Goal: Task Accomplishment & Management: Manage account settings

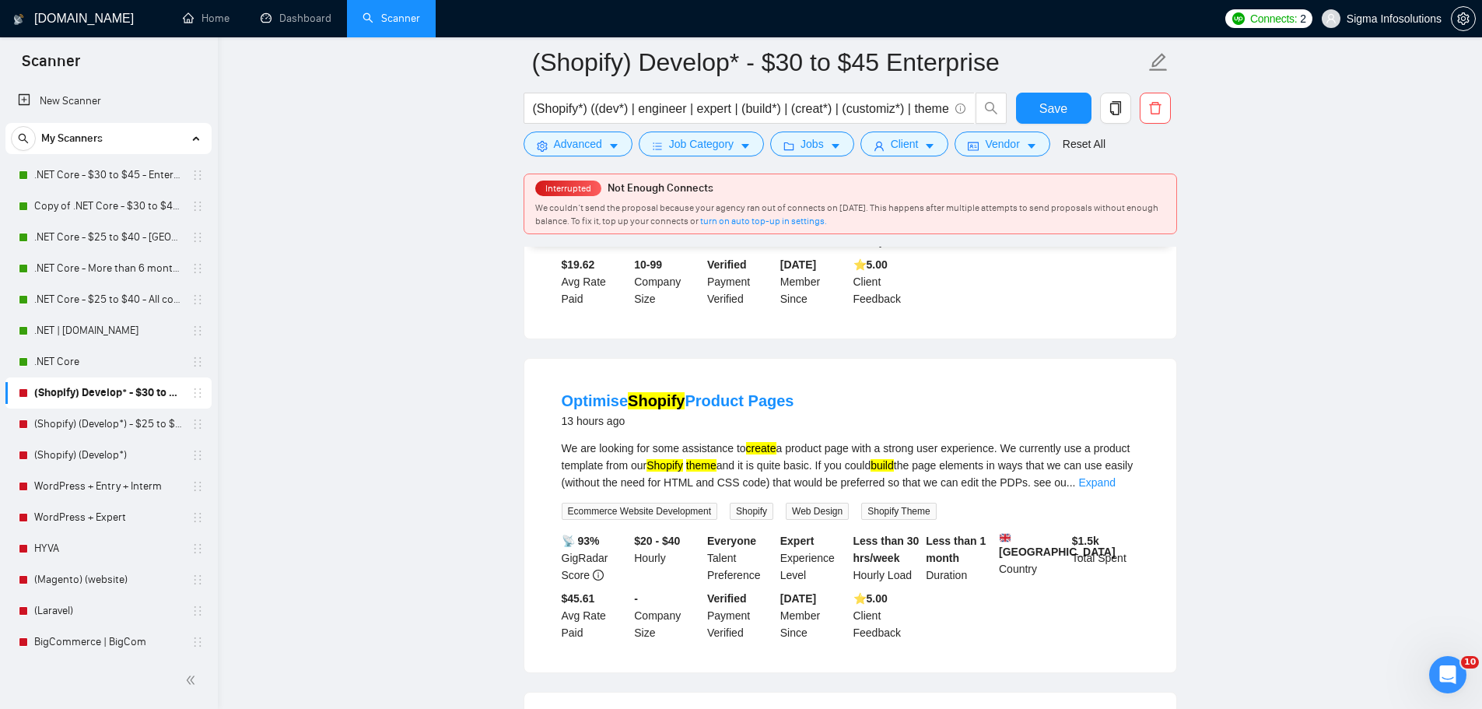
click at [97, 391] on link "(Shopify) Develop* - $30 to $45 Enterprise" at bounding box center [108, 392] width 148 height 31
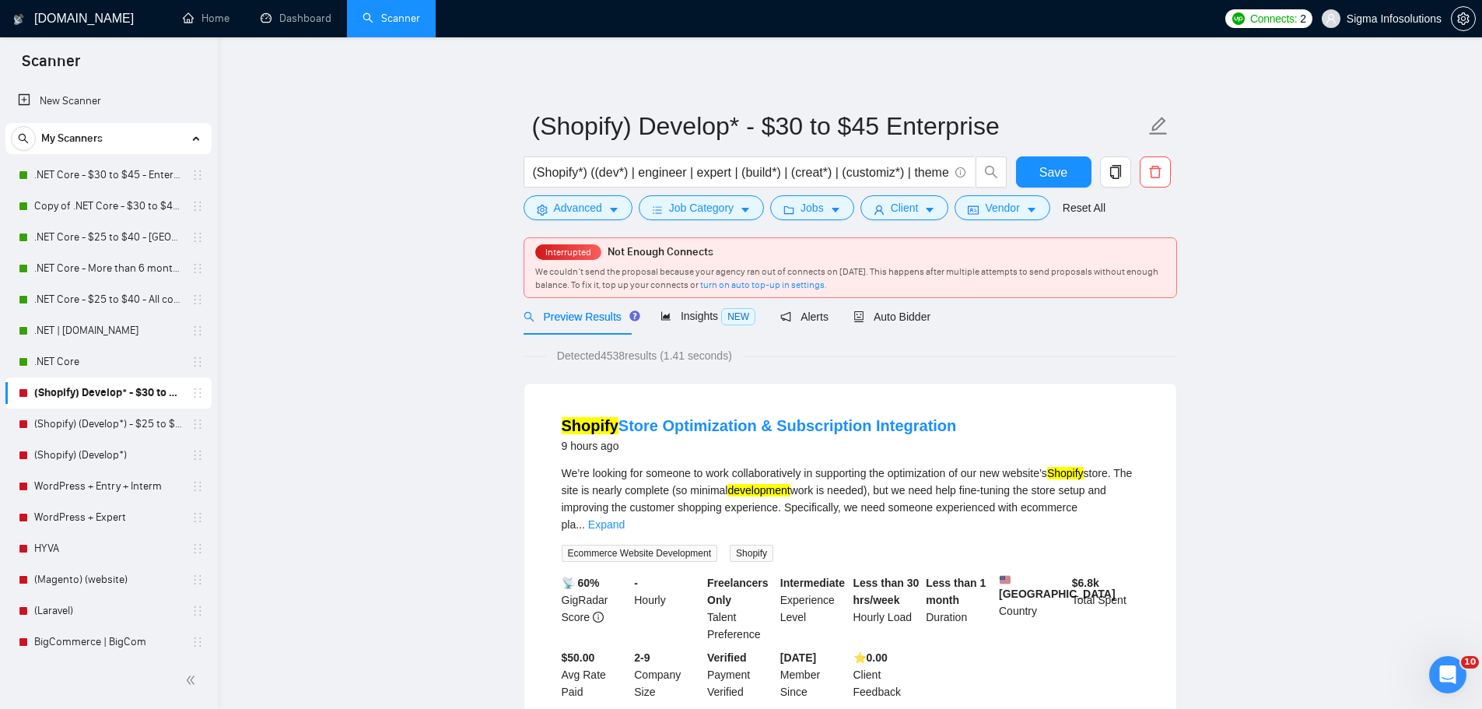
drag, startPoint x: 705, startPoint y: 325, endPoint x: 573, endPoint y: 288, distance: 136.7
click at [705, 325] on div "Insights NEW" at bounding box center [708, 316] width 95 height 37
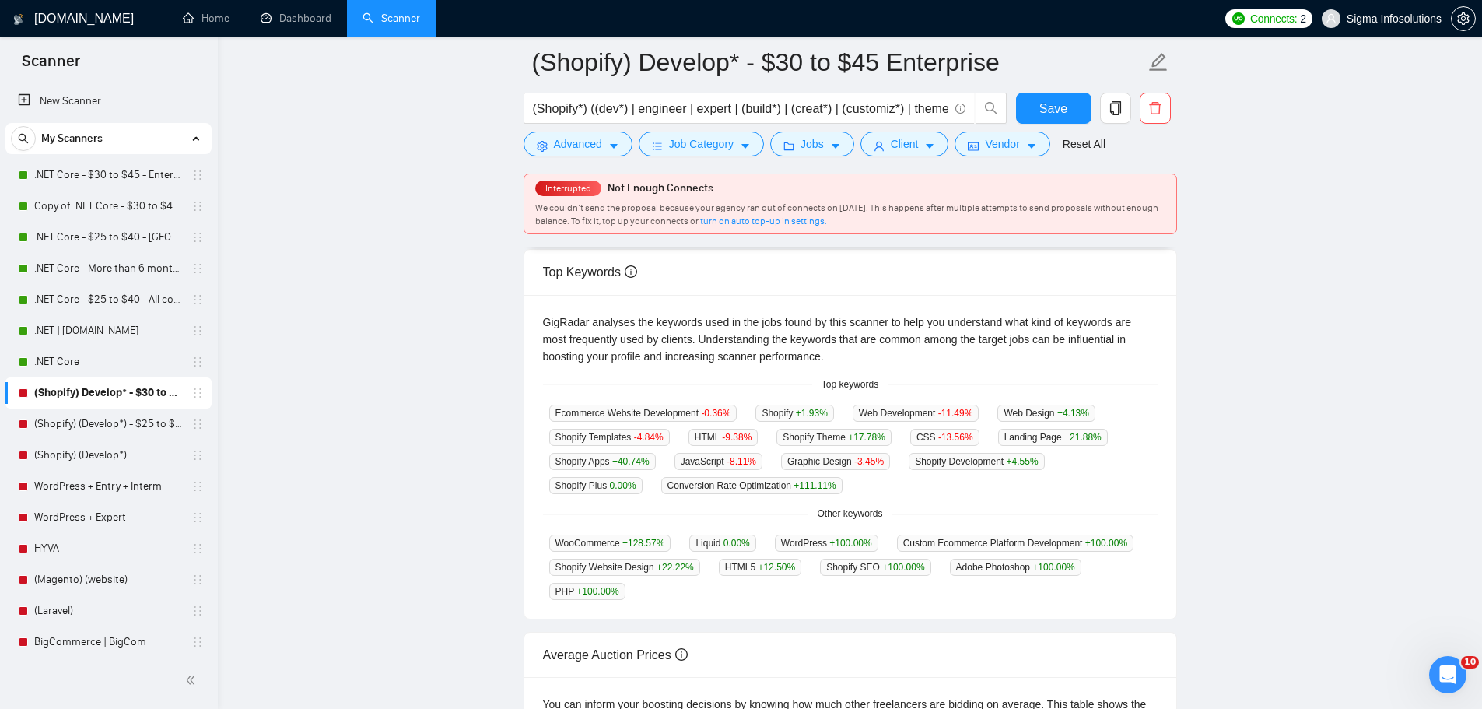
scroll to position [311, 0]
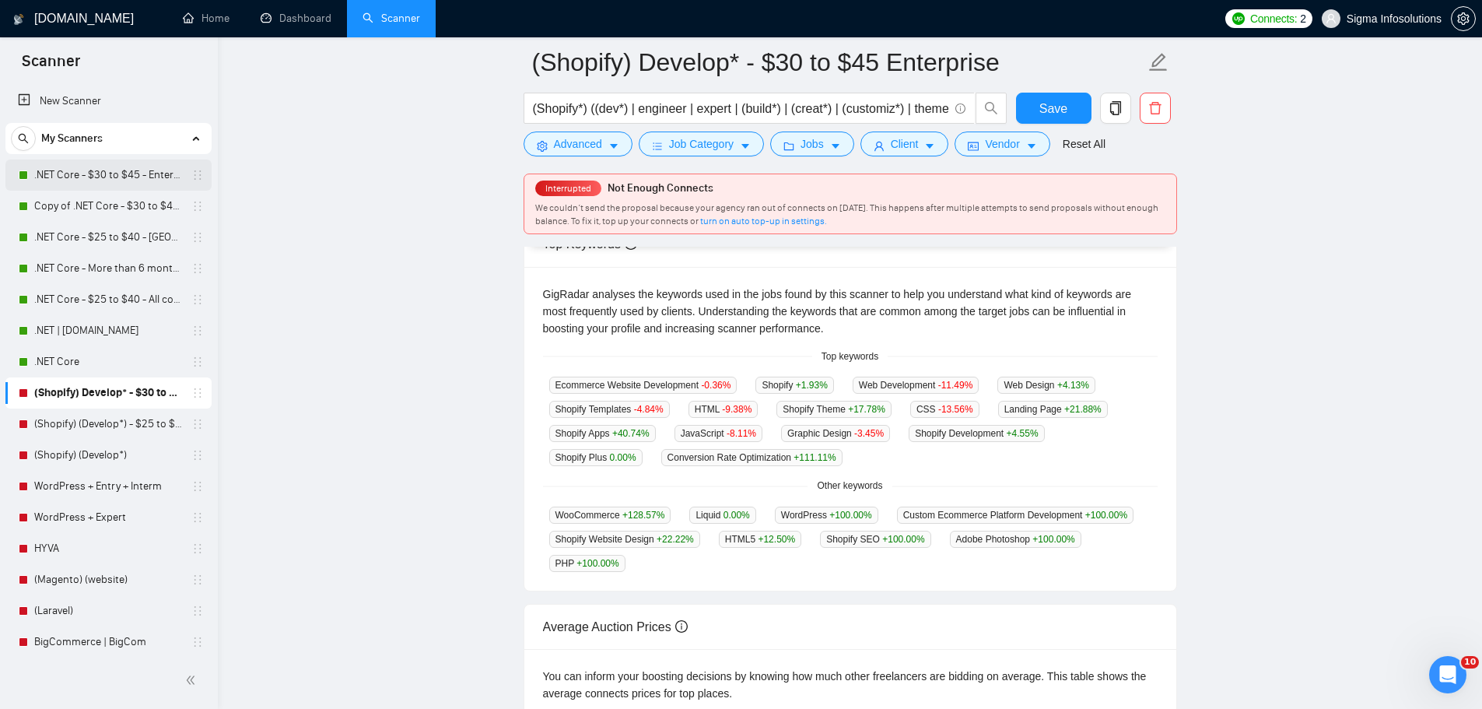
click at [111, 172] on link ".NET Core - $30 to $45 - Enterprise client - ROW" at bounding box center [108, 174] width 148 height 31
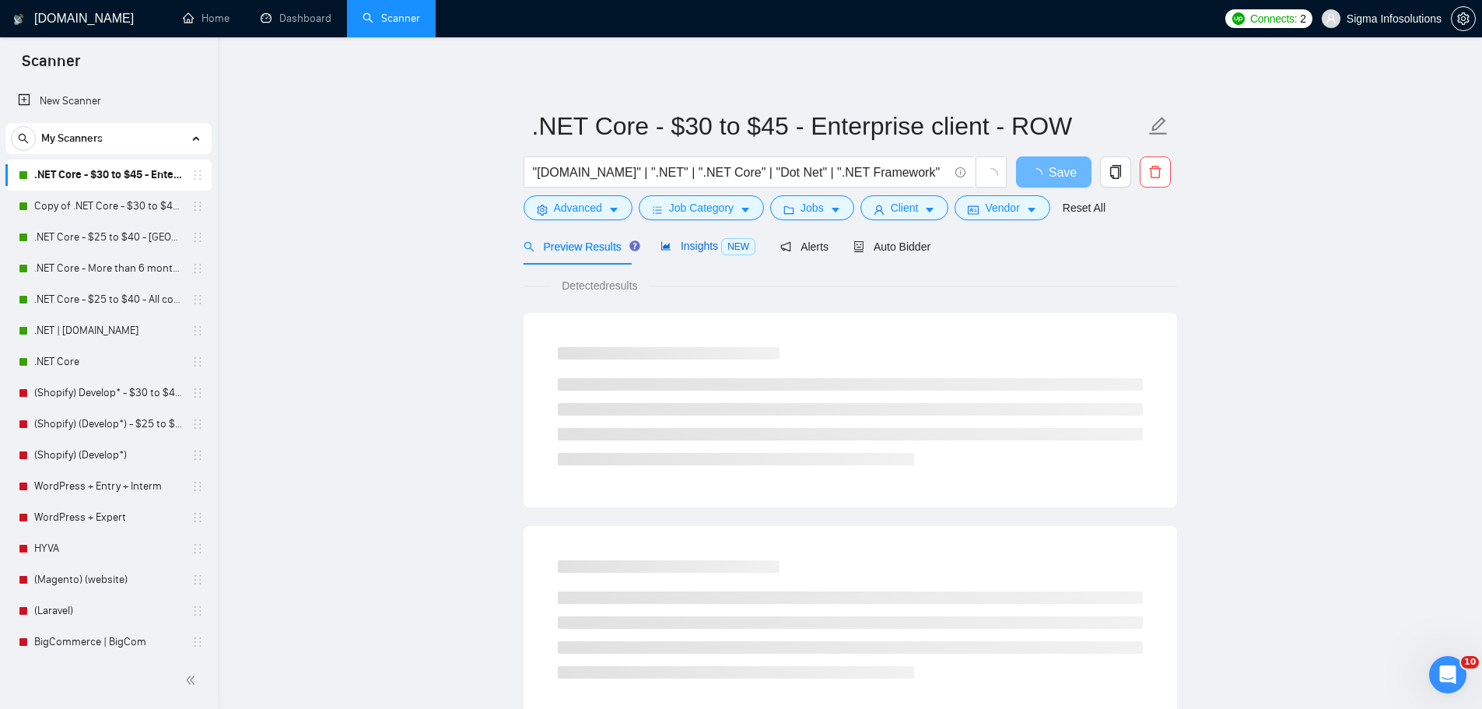
click at [735, 252] on span "NEW" at bounding box center [738, 246] width 34 height 17
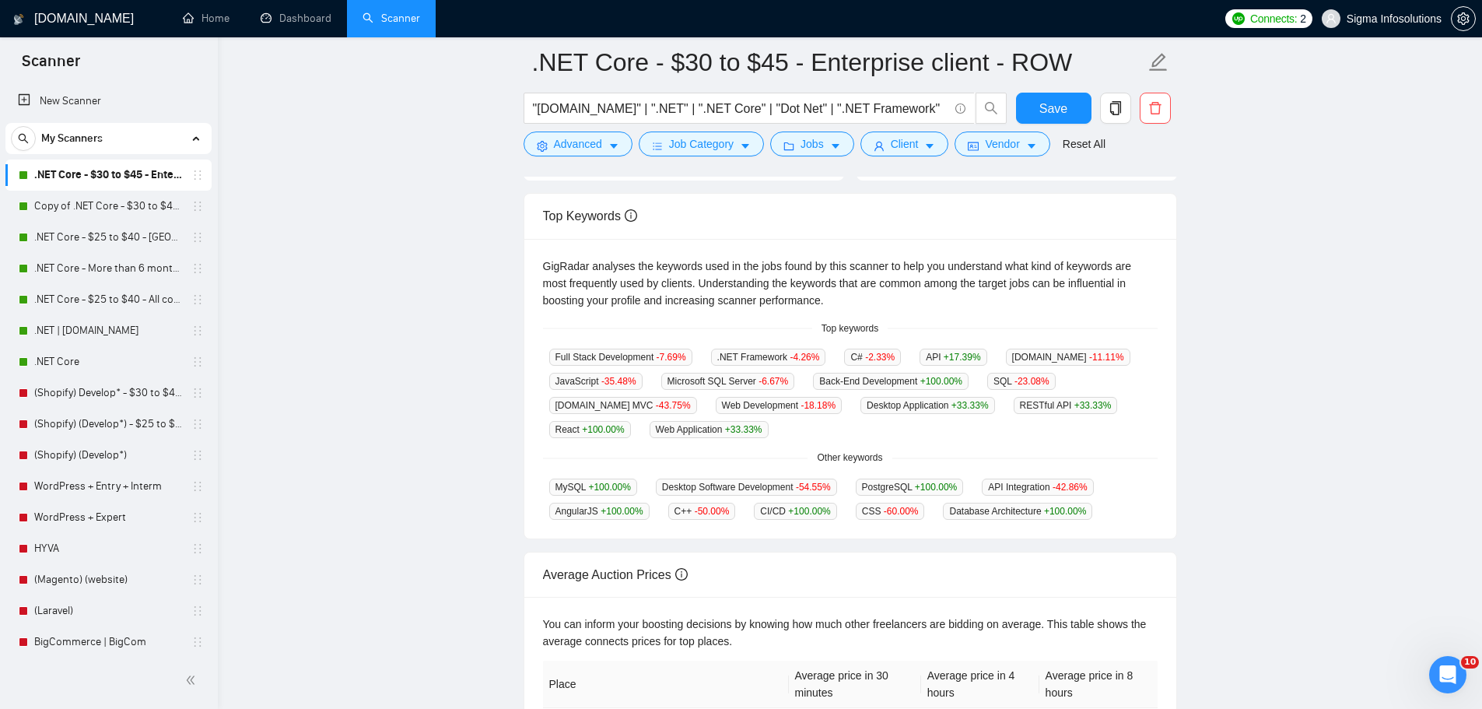
scroll to position [233, 0]
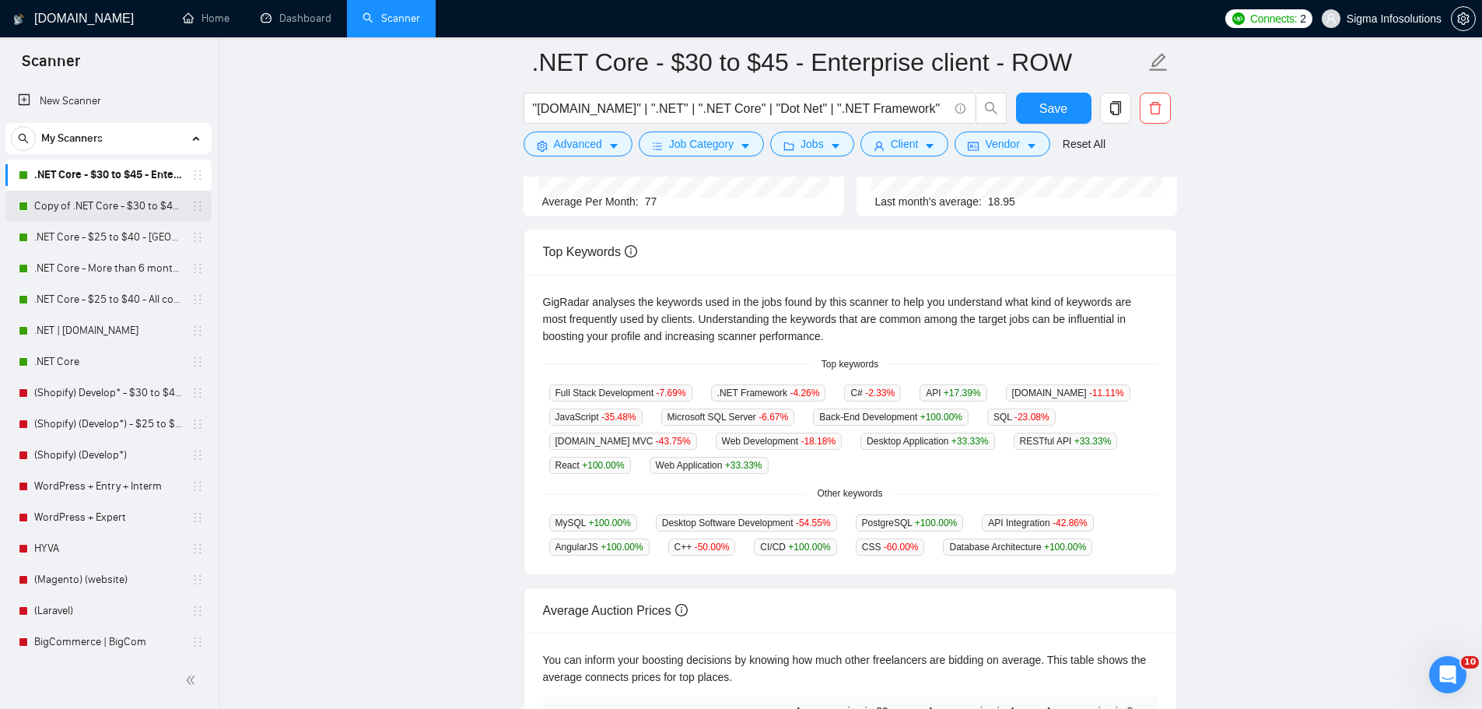
click at [79, 206] on link "Copy of .NET Core - $30 to $45 - Enterprise client - ROW" at bounding box center [108, 206] width 148 height 31
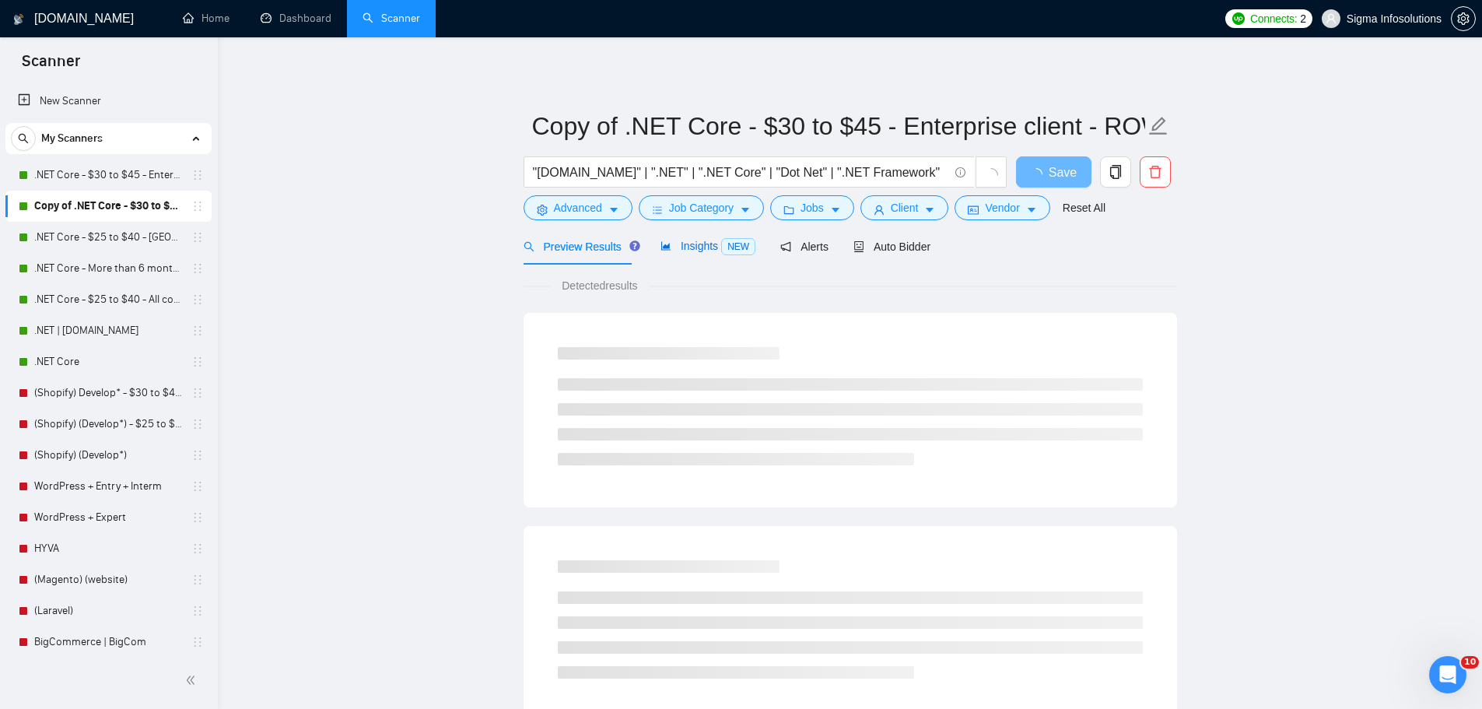
click at [668, 242] on span "Insights NEW" at bounding box center [708, 246] width 95 height 12
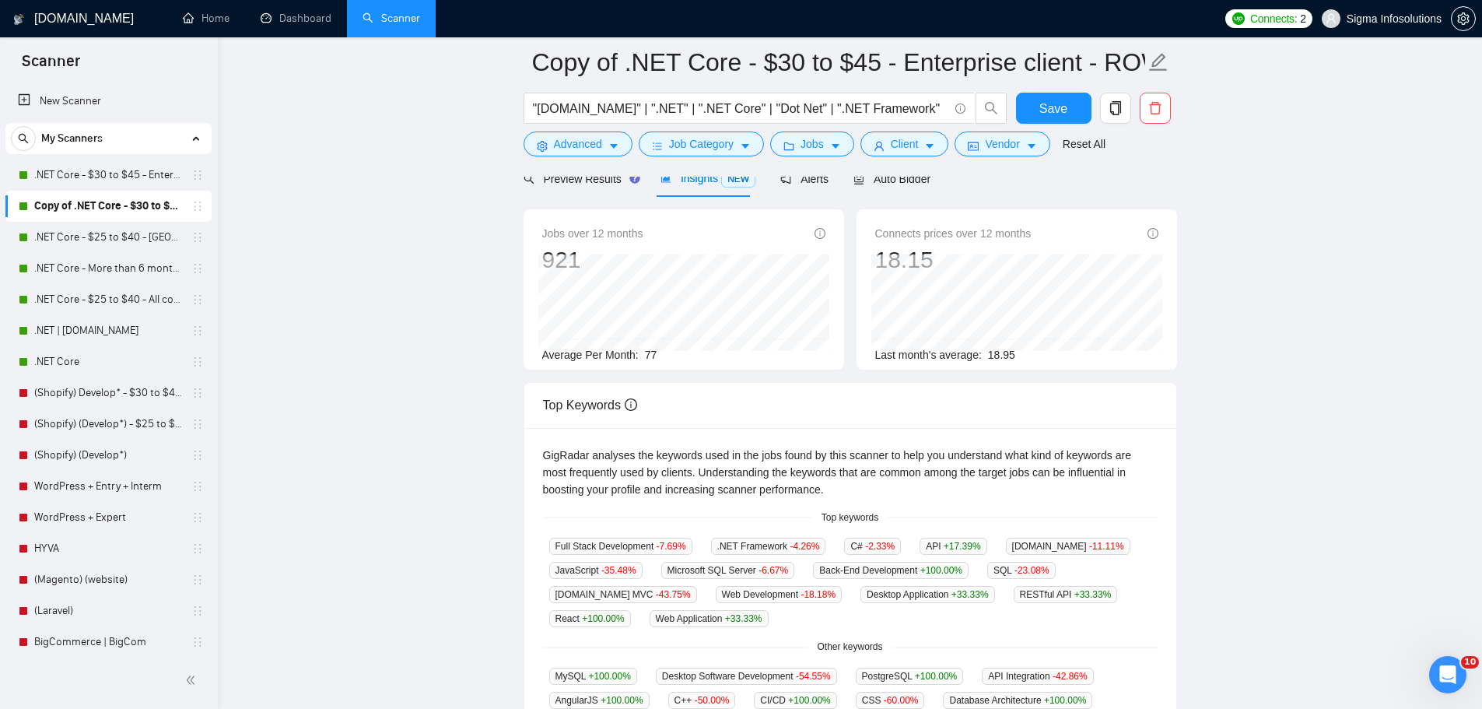
scroll to position [156, 0]
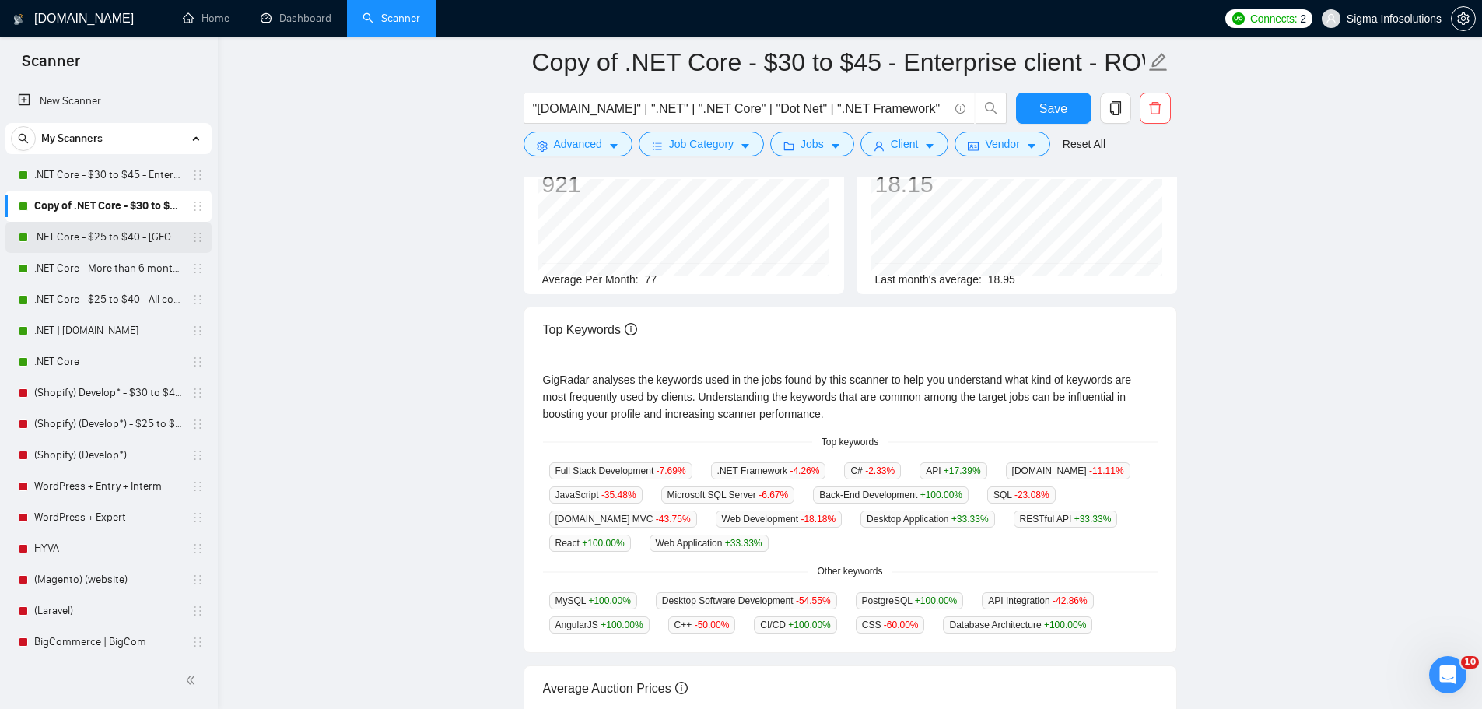
click at [115, 228] on link ".NET Core - $25 to $40 - [GEOGRAPHIC_DATA] and [GEOGRAPHIC_DATA]" at bounding box center [108, 237] width 148 height 31
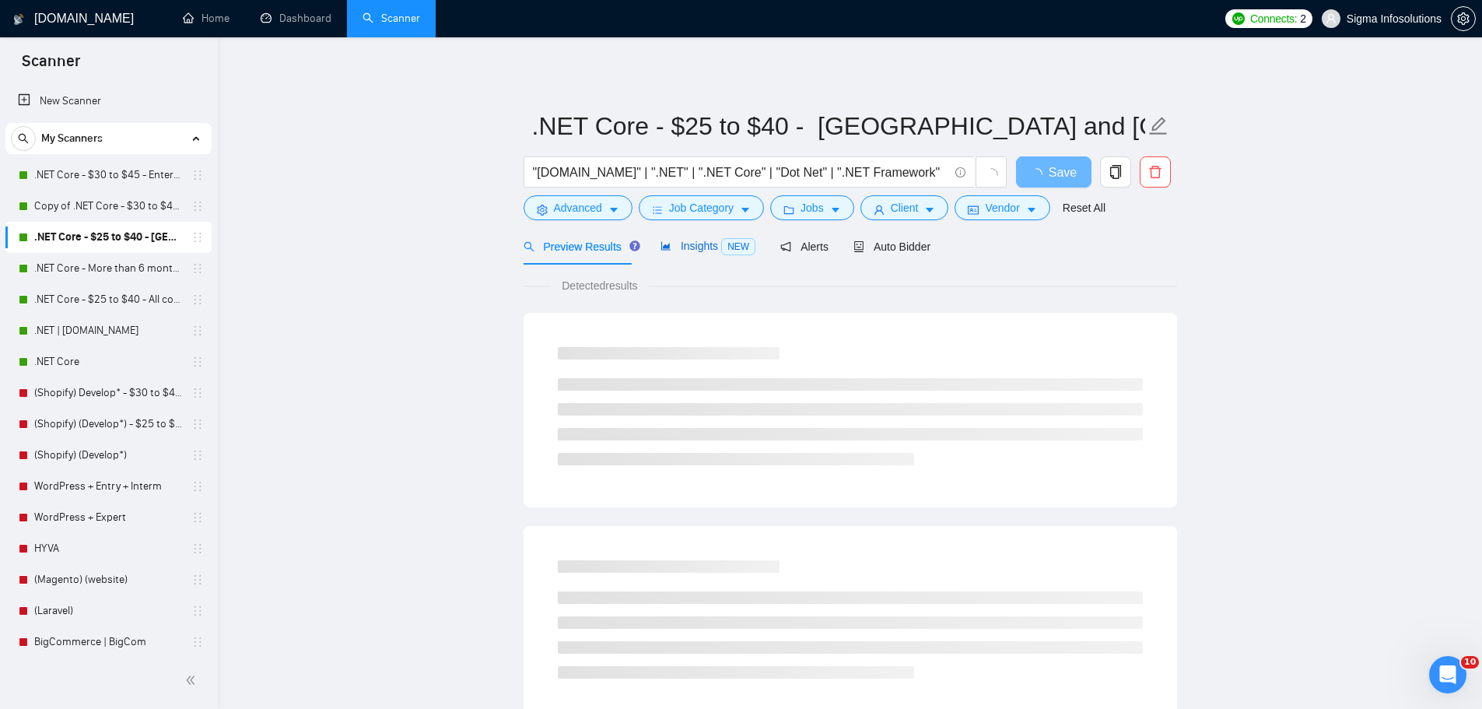
click at [721, 245] on span "NEW" at bounding box center [738, 246] width 34 height 17
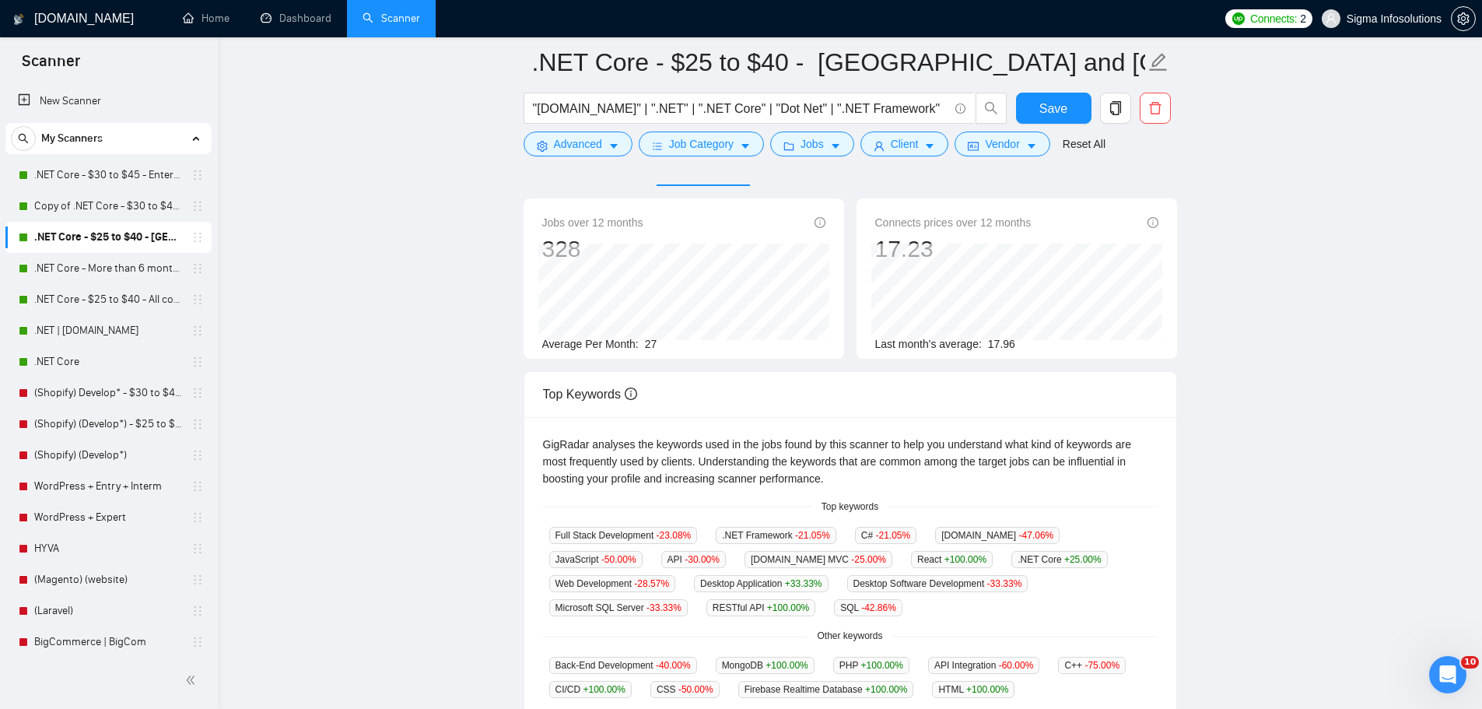
scroll to position [233, 0]
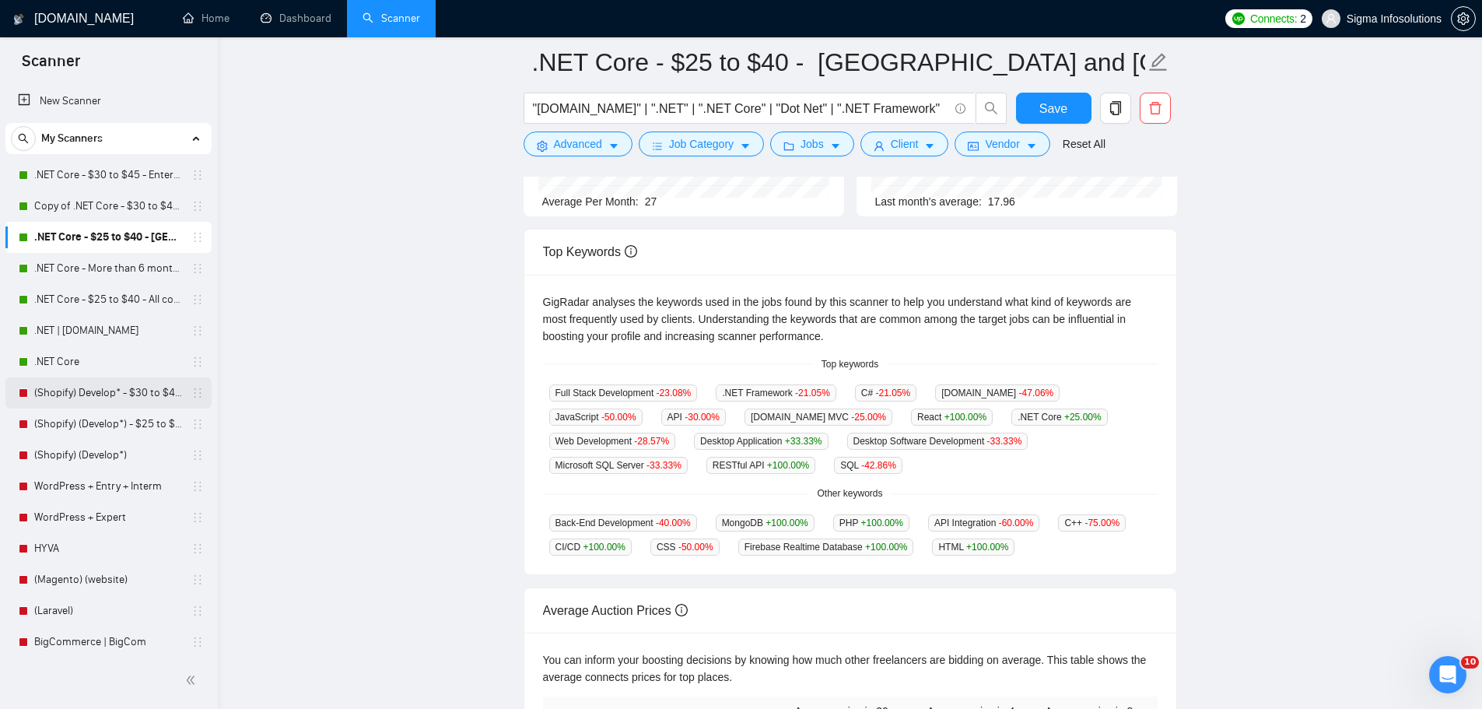
click at [90, 395] on link "(Shopify) Develop* - $30 to $45 Enterprise" at bounding box center [108, 392] width 148 height 31
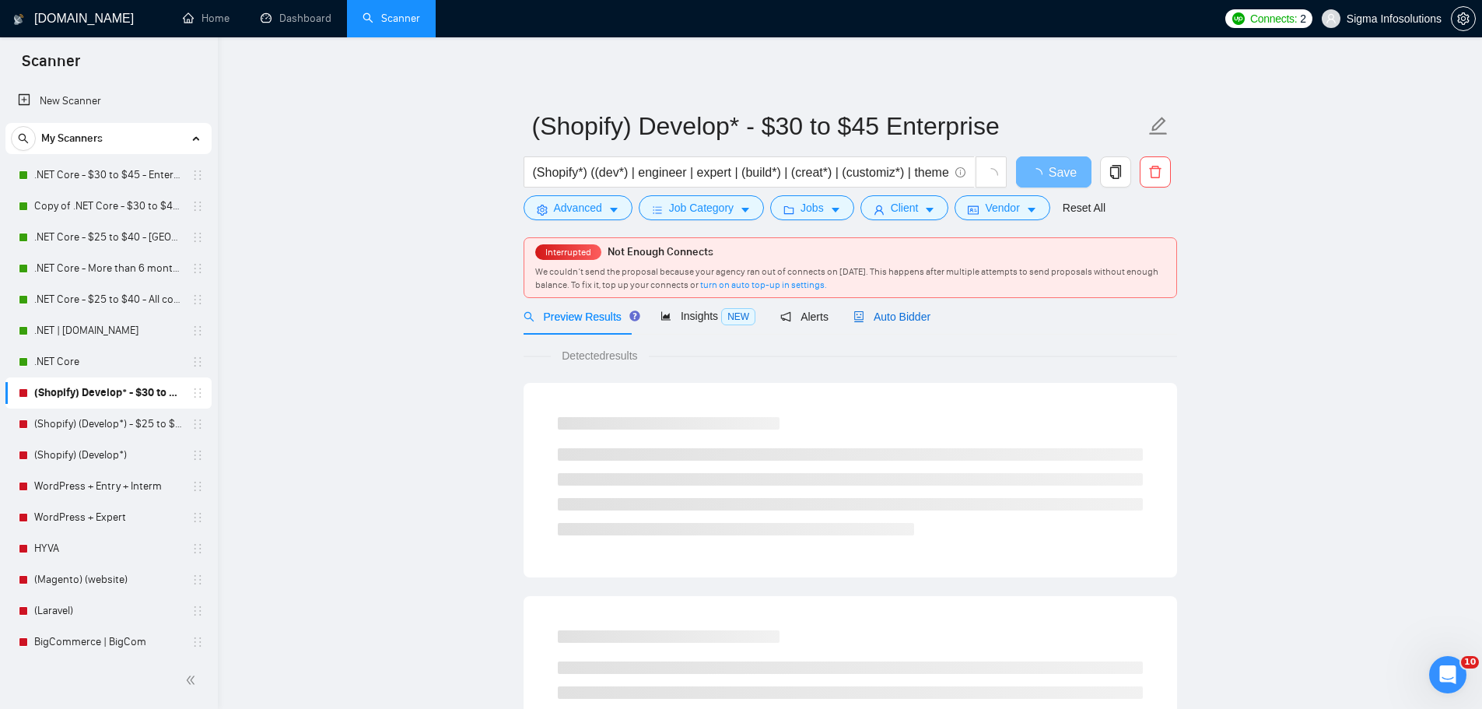
click at [905, 317] on span "Auto Bidder" at bounding box center [891, 316] width 77 height 12
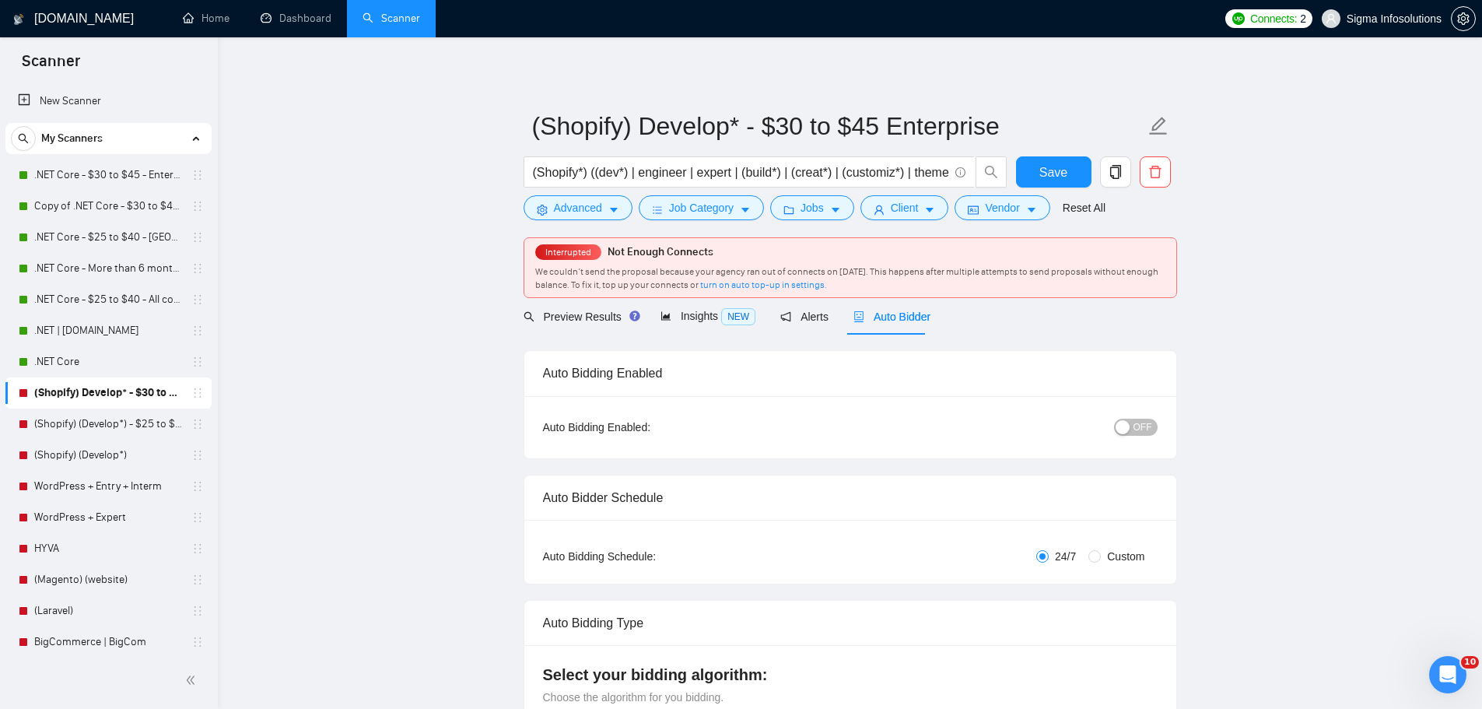
click at [1130, 430] on div "button" at bounding box center [1123, 427] width 14 height 14
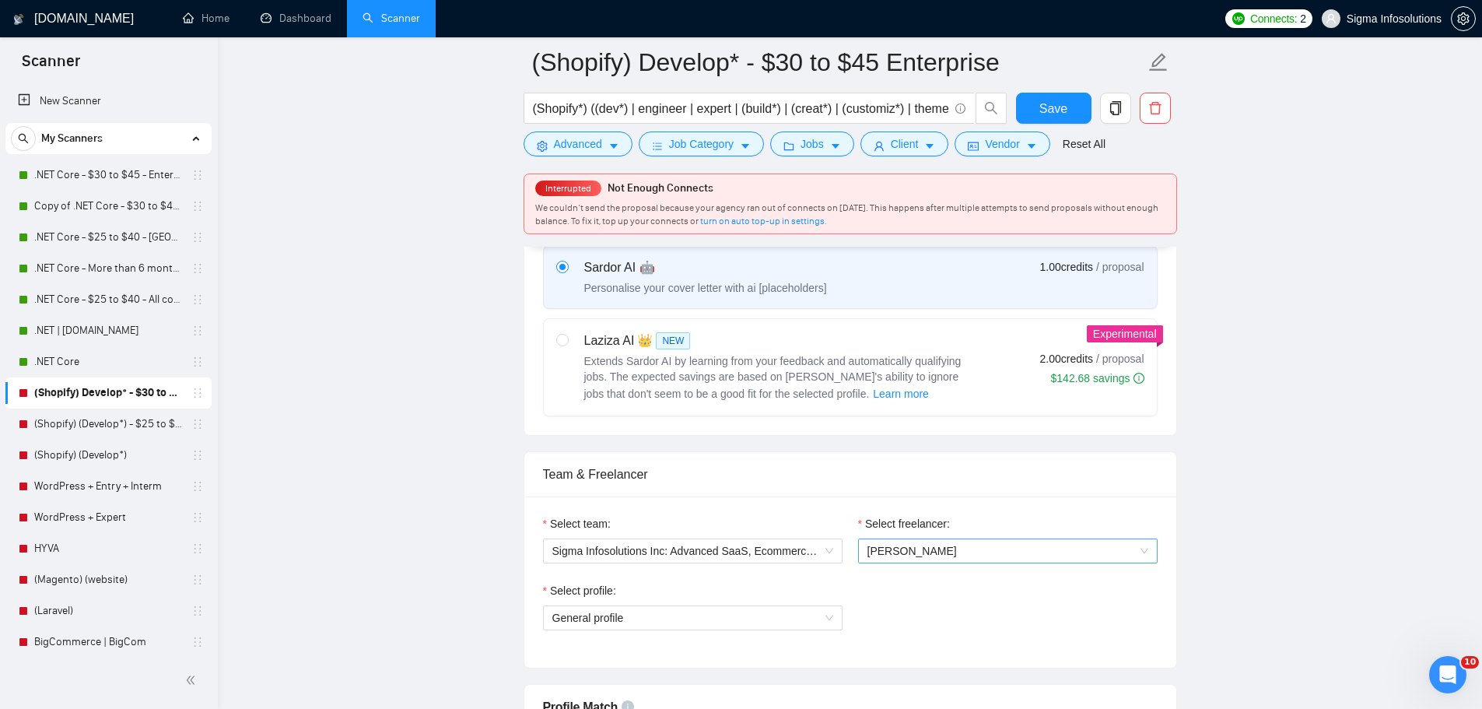
scroll to position [778, 0]
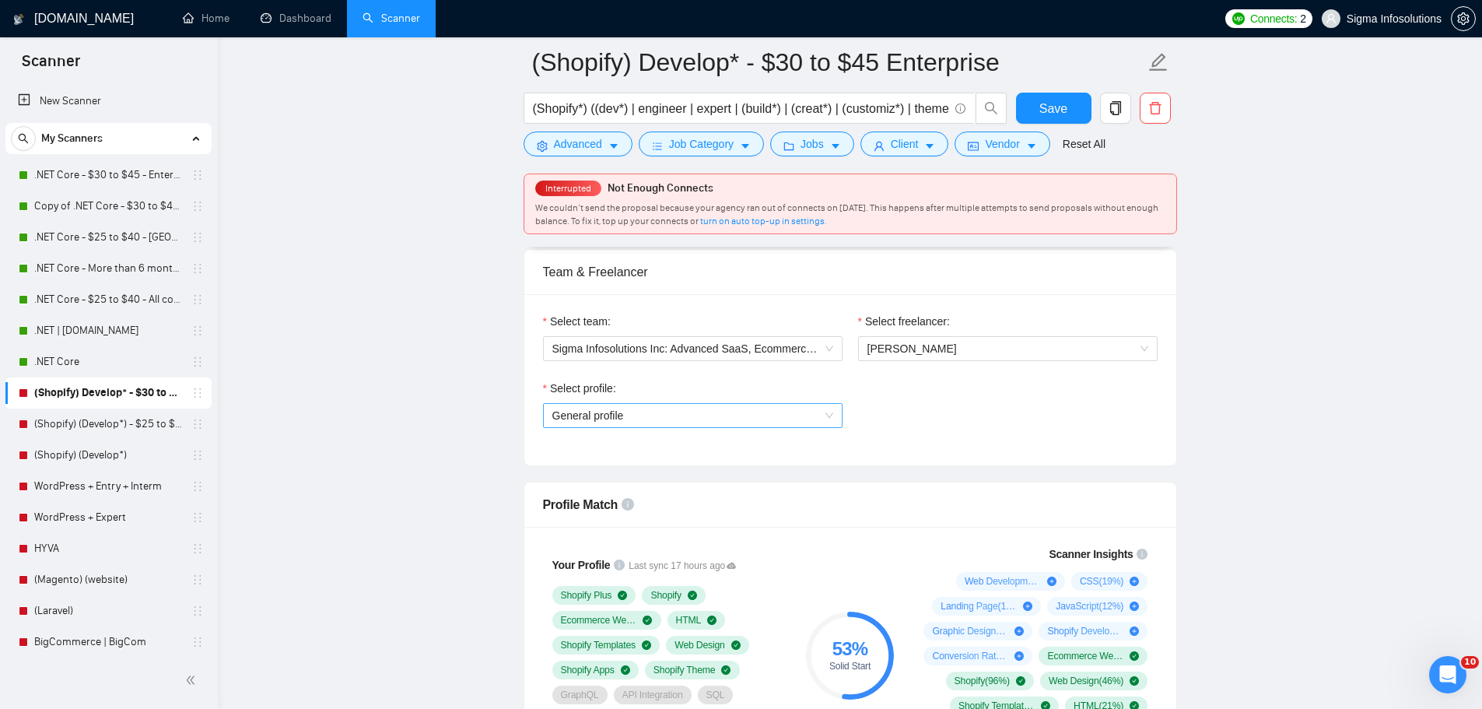
click at [784, 411] on span "General profile" at bounding box center [692, 415] width 281 height 23
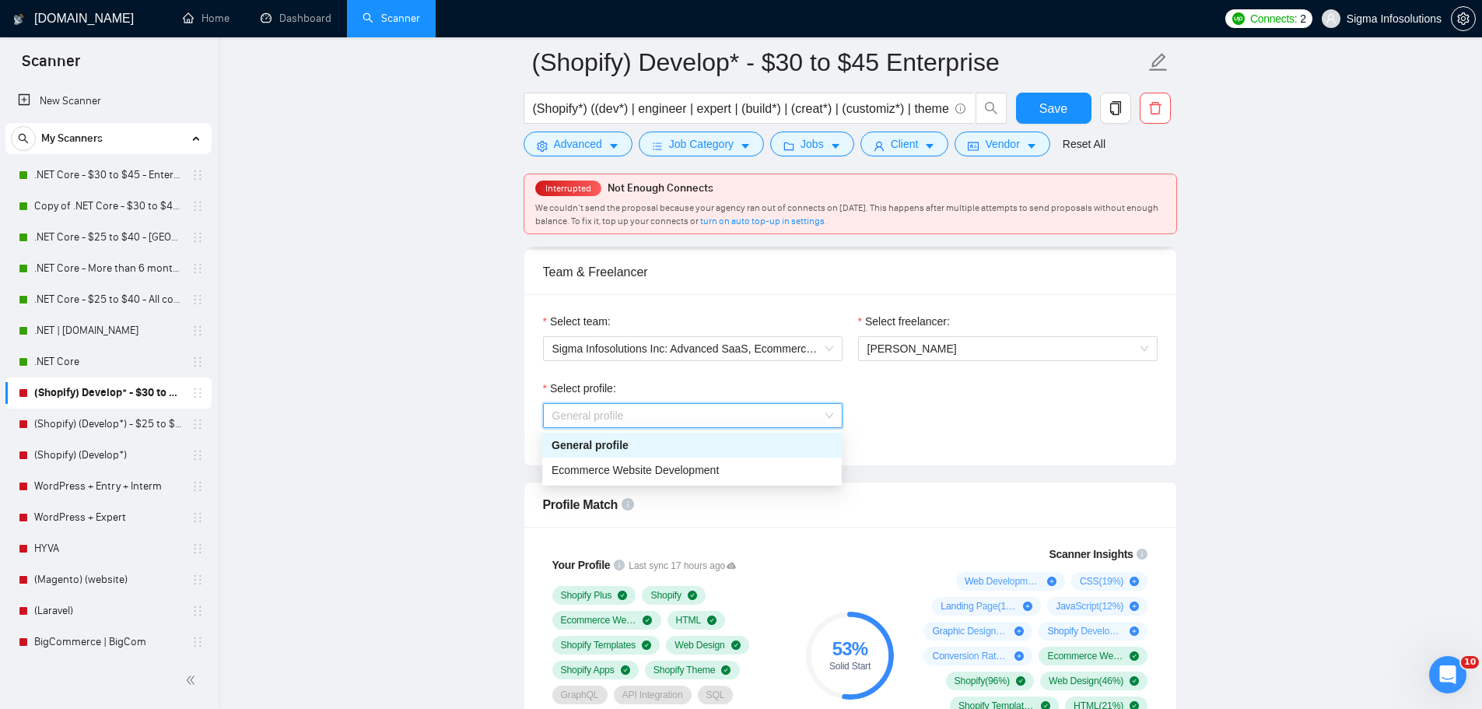
click at [784, 411] on span "General profile" at bounding box center [692, 415] width 281 height 23
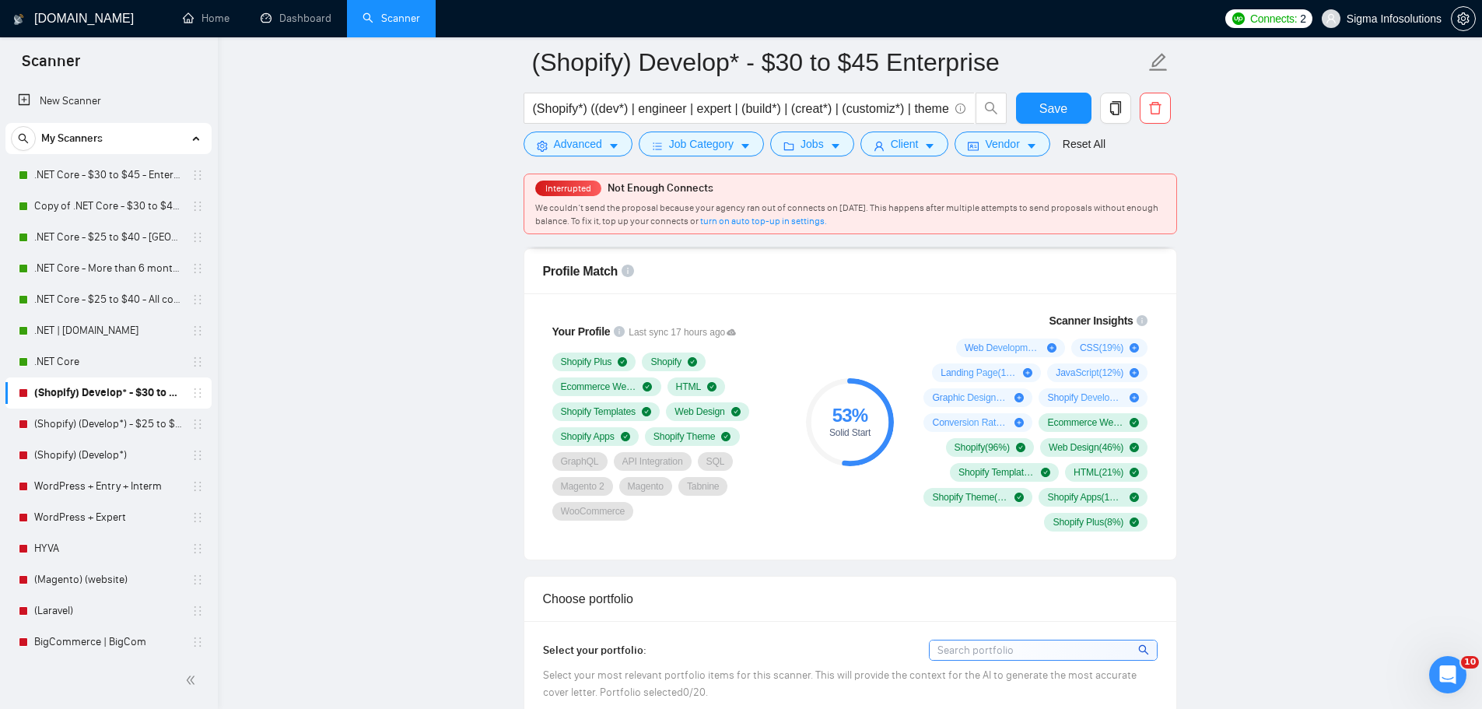
scroll to position [856, 0]
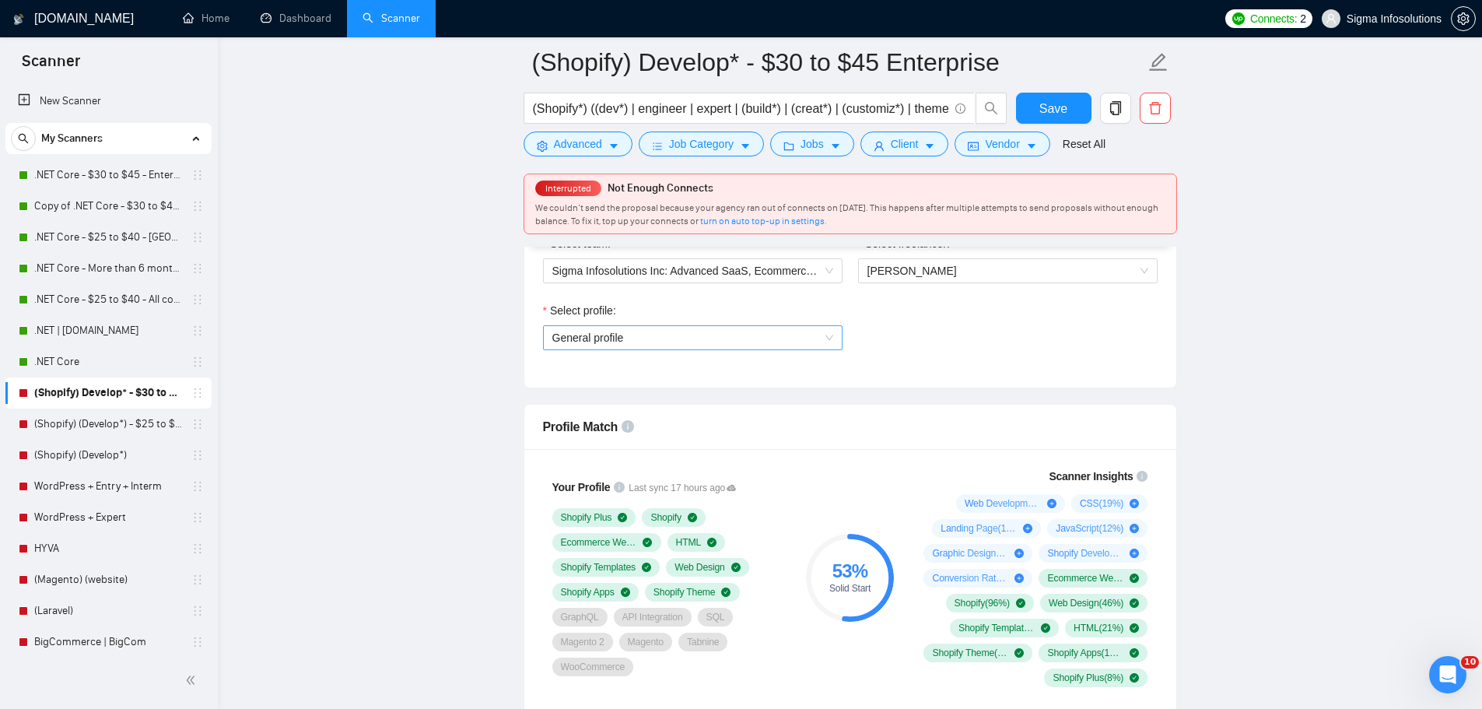
click at [746, 332] on span "General profile" at bounding box center [692, 337] width 281 height 23
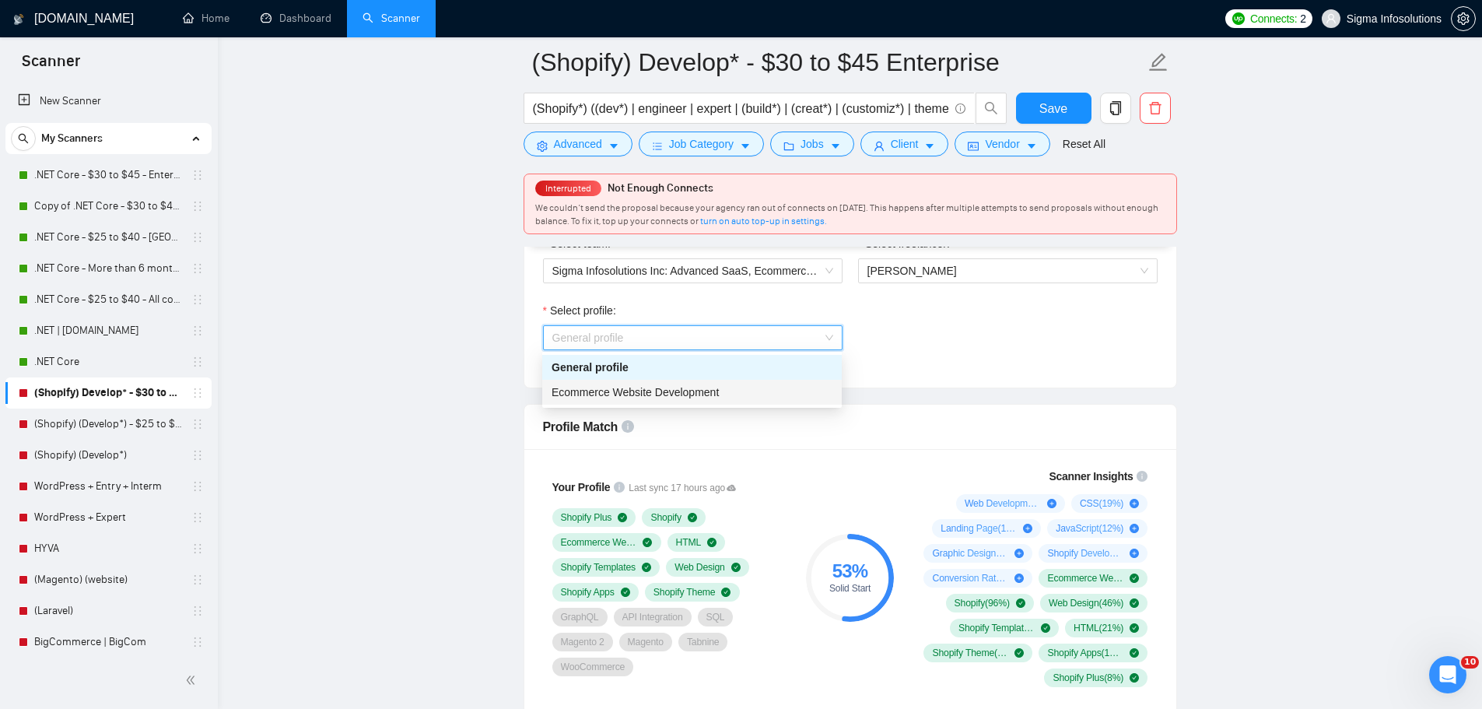
click at [641, 387] on span "Ecommerce Website Development" at bounding box center [635, 392] width 167 height 12
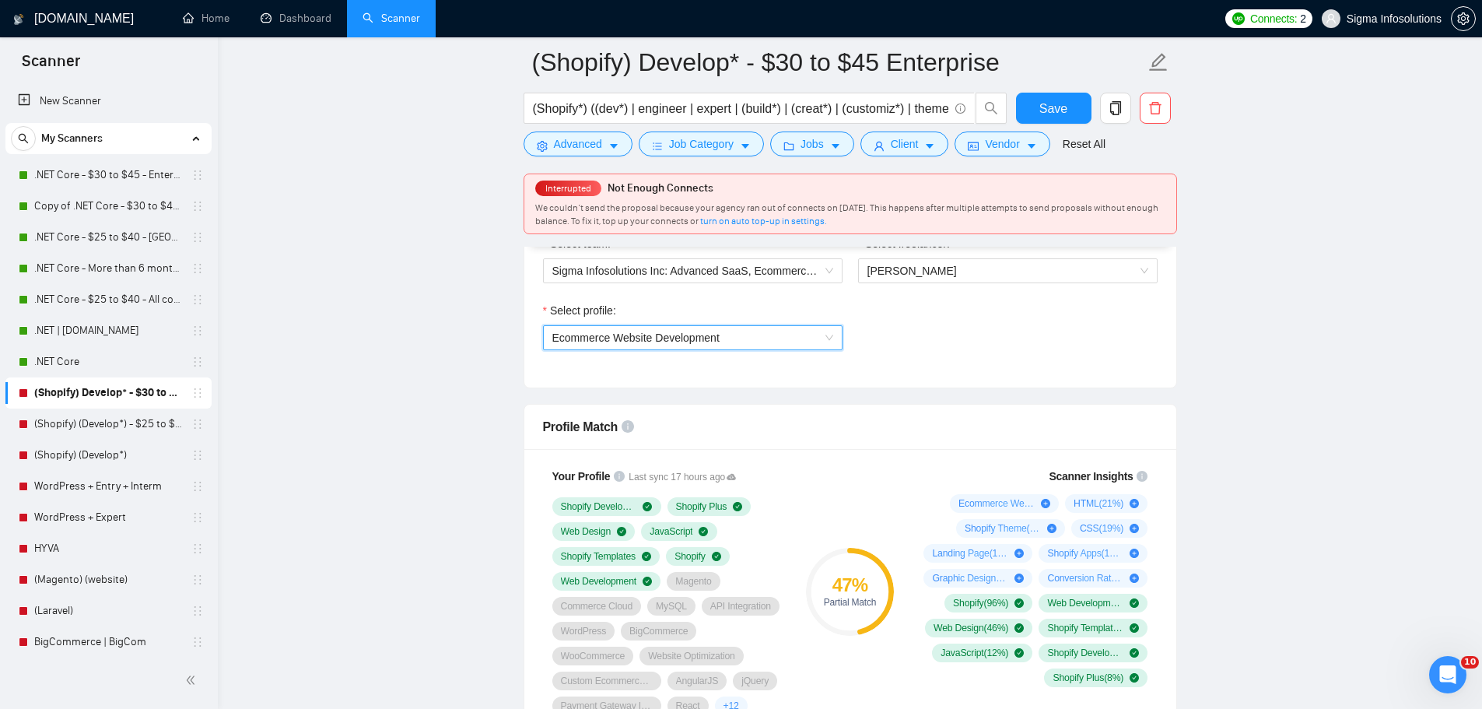
click at [649, 338] on span "Ecommerce Website Development" at bounding box center [635, 337] width 167 height 12
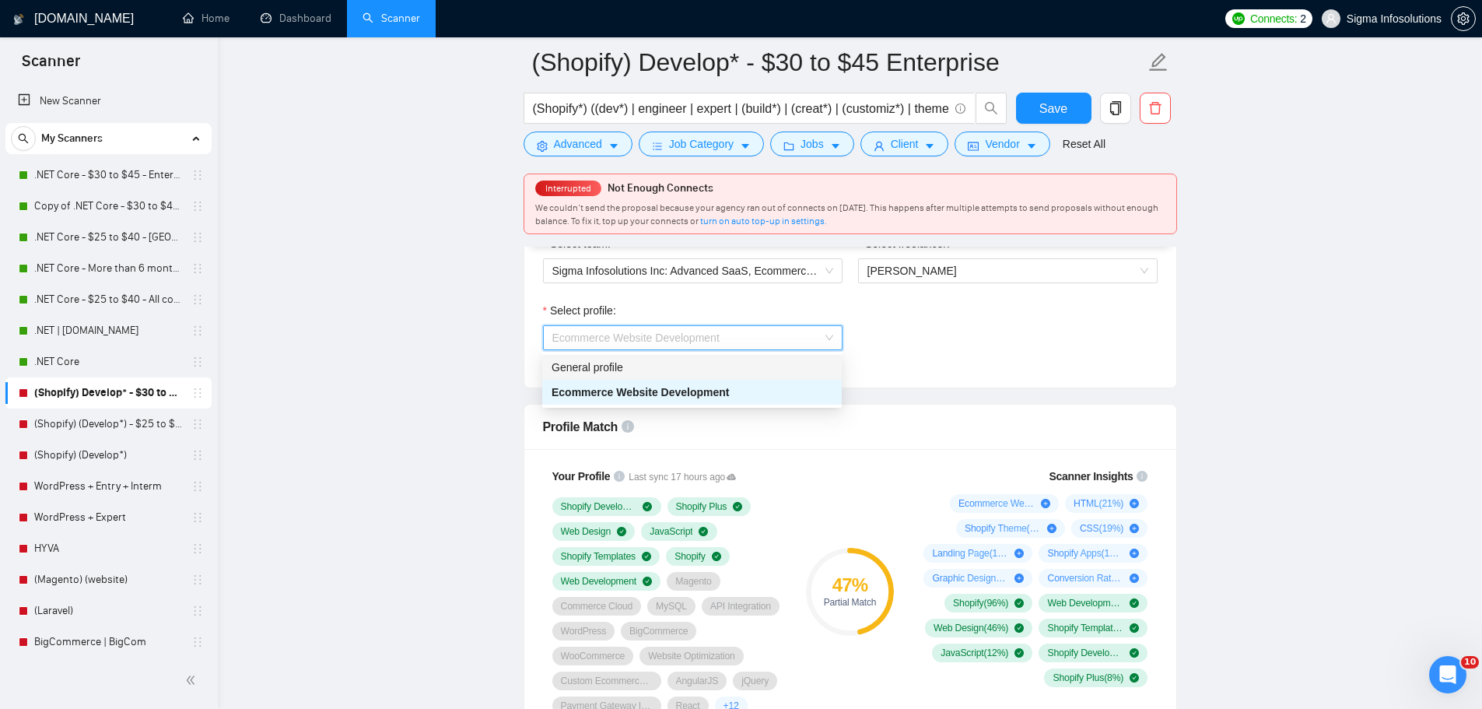
click at [602, 361] on div "General profile" at bounding box center [692, 367] width 281 height 17
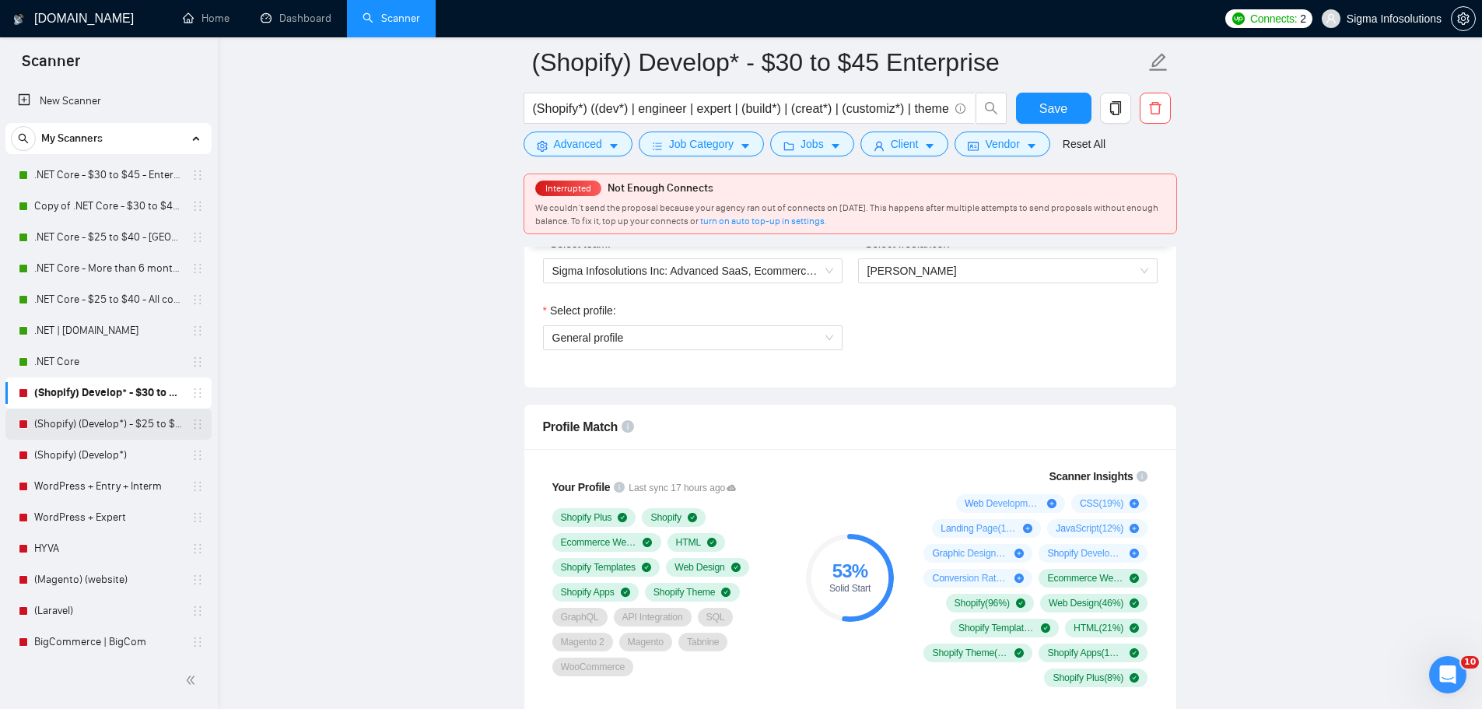
click at [98, 420] on link "(Shopify) (Develop*) - $25 to $40 - [GEOGRAPHIC_DATA] and Ocenia" at bounding box center [108, 423] width 148 height 31
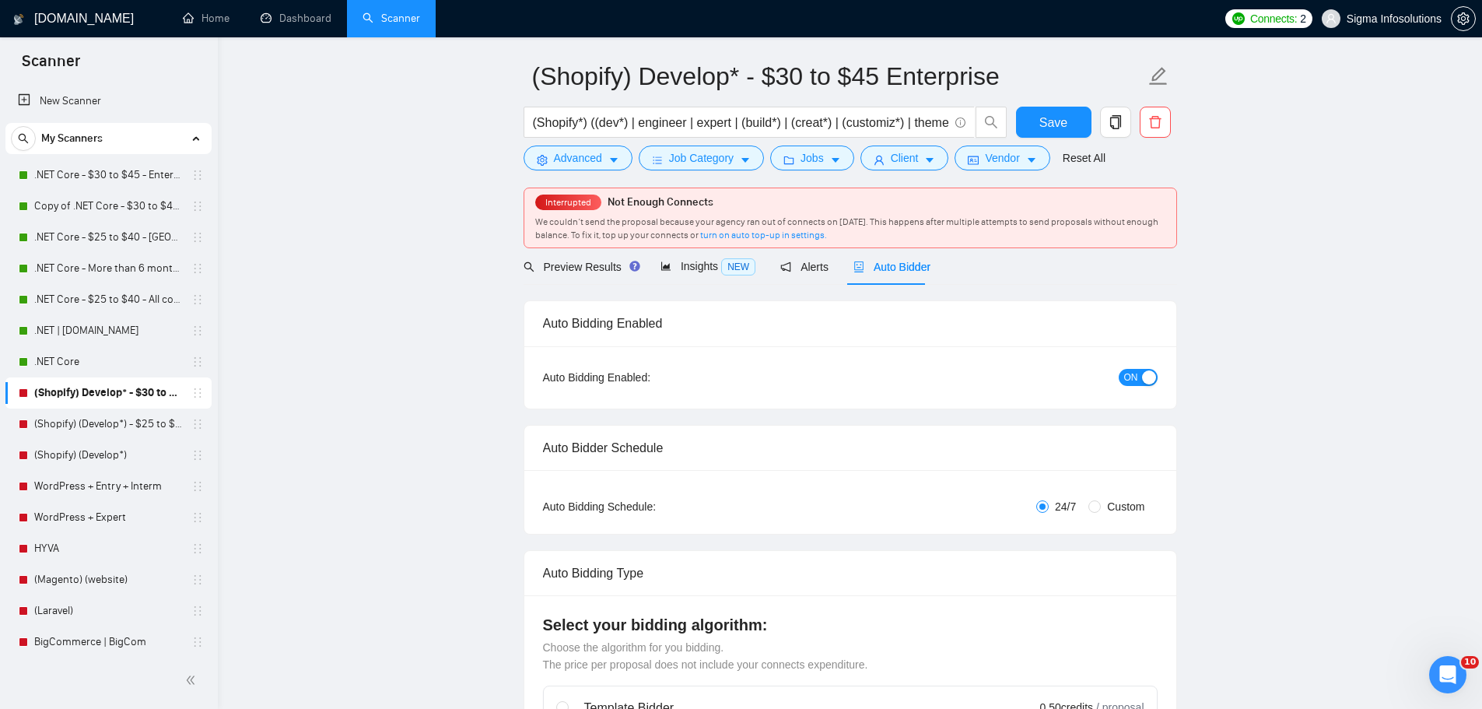
scroll to position [0, 0]
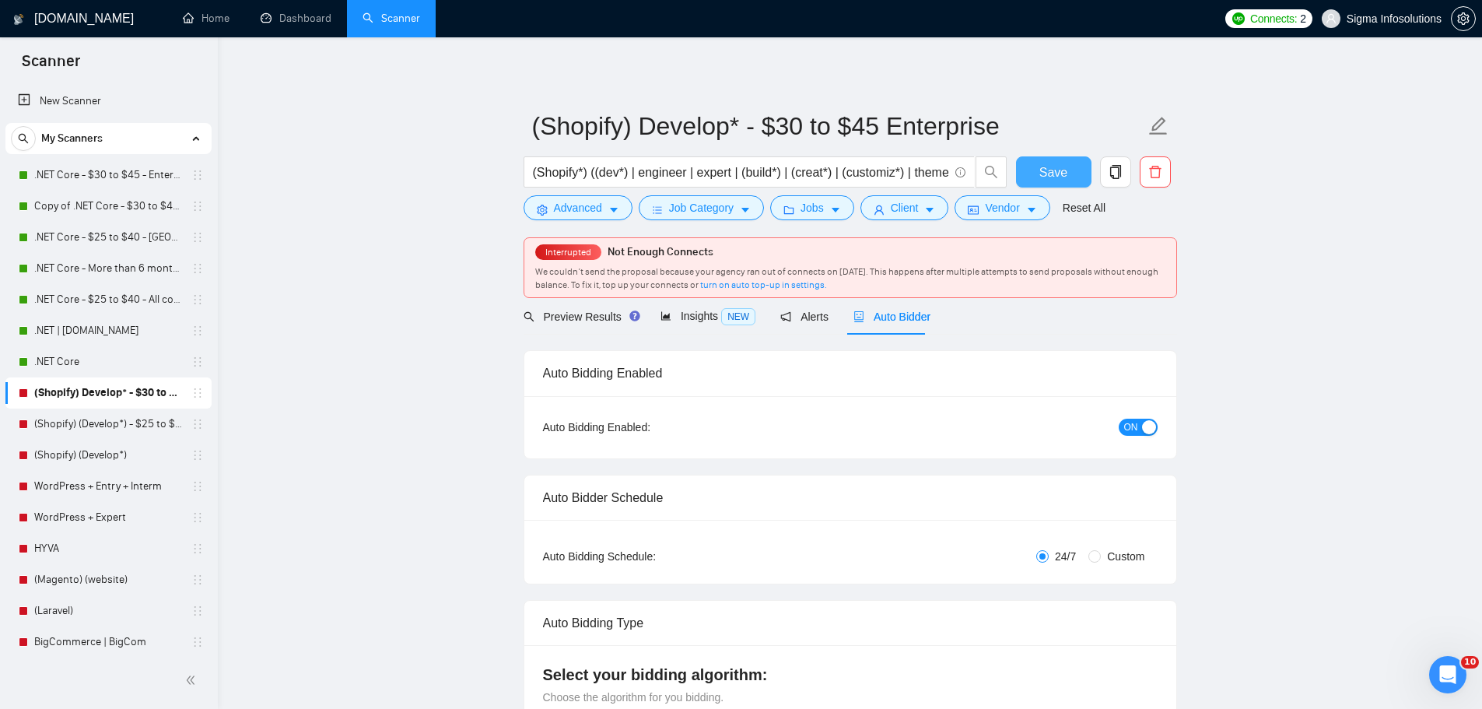
click at [1060, 176] on span "Save" at bounding box center [1053, 172] width 28 height 19
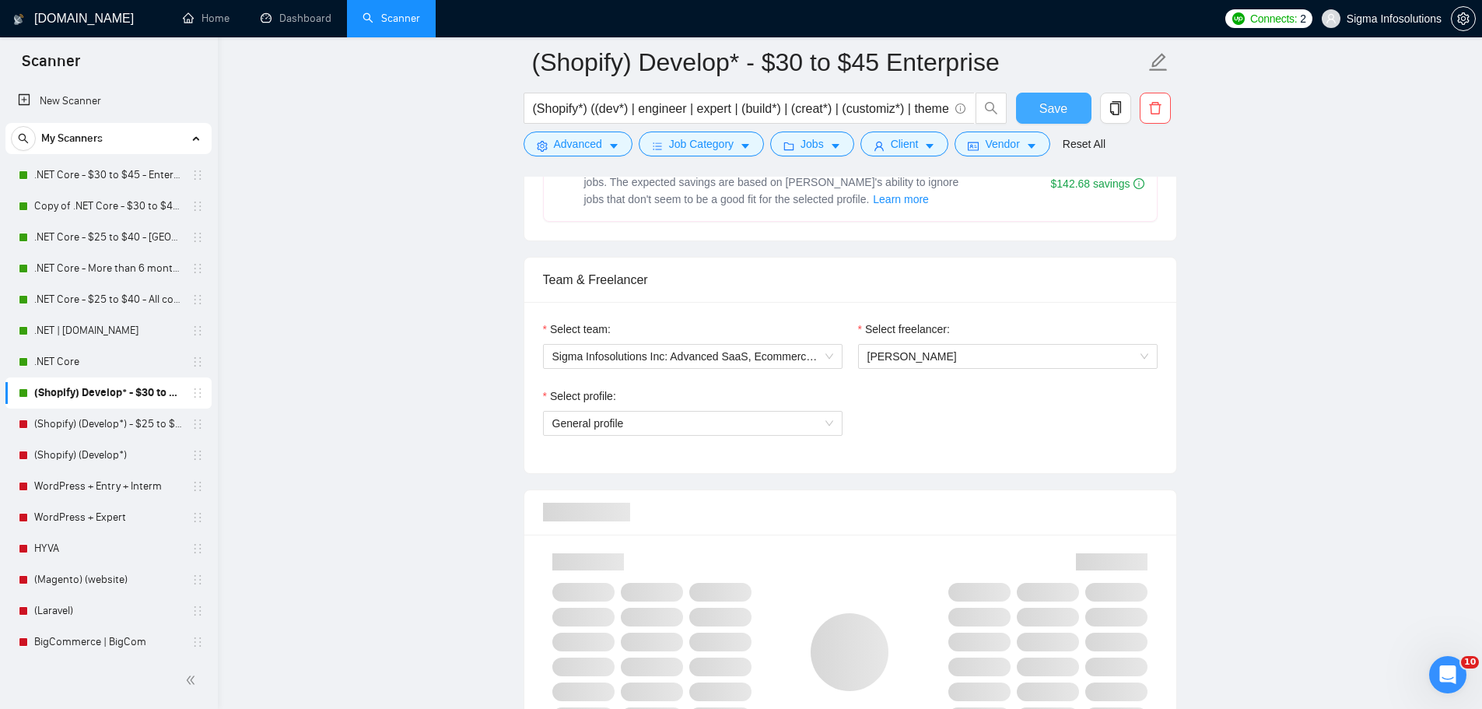
scroll to position [856, 0]
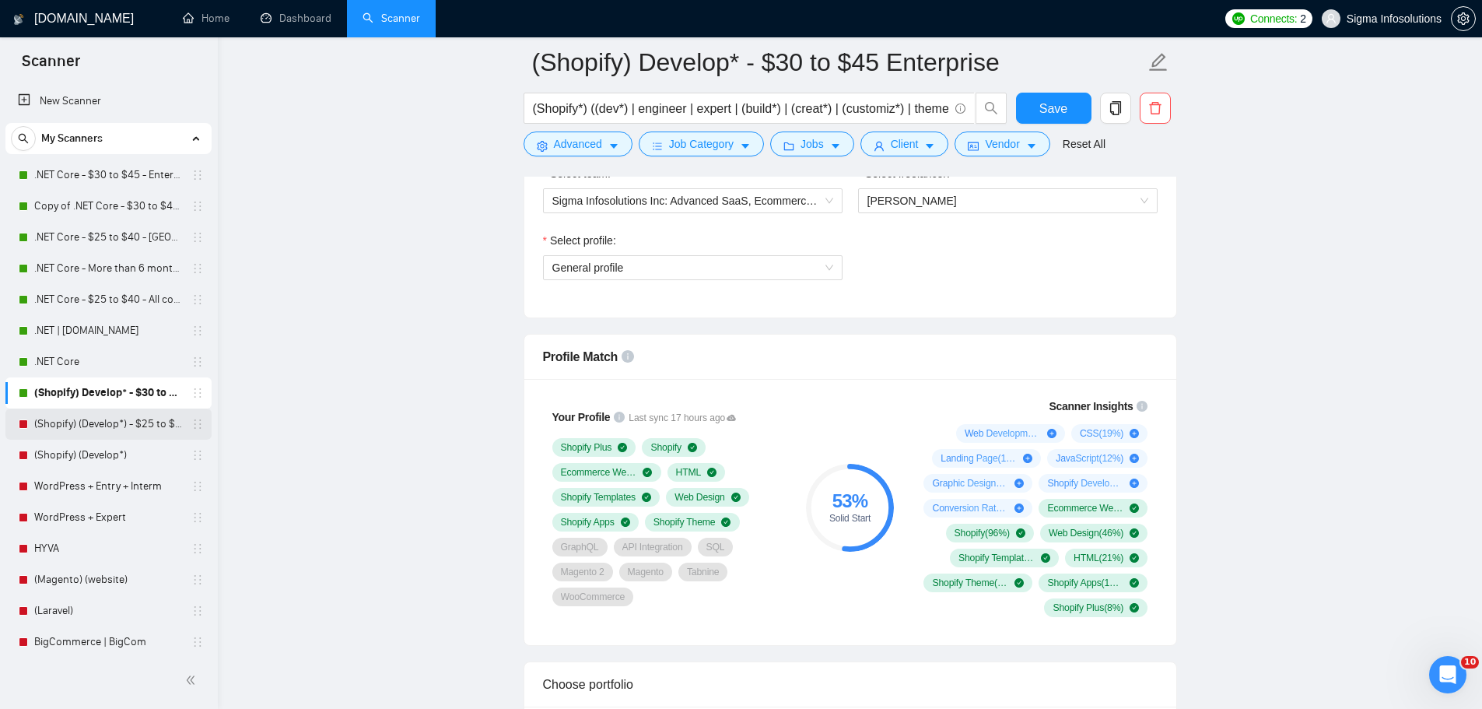
click at [124, 423] on link "(Shopify) (Develop*) - $25 to $40 - [GEOGRAPHIC_DATA] and Ocenia" at bounding box center [108, 423] width 148 height 31
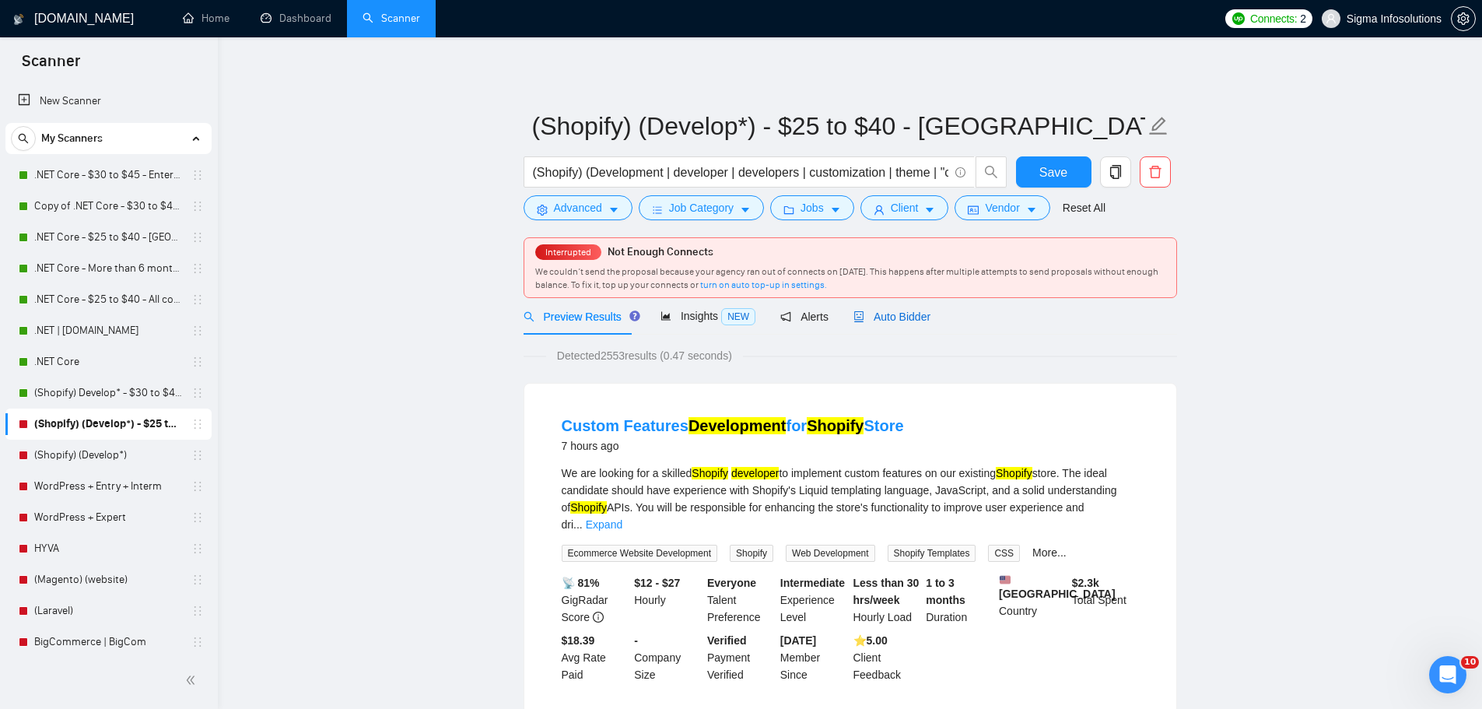
click at [891, 319] on span "Auto Bidder" at bounding box center [891, 316] width 77 height 12
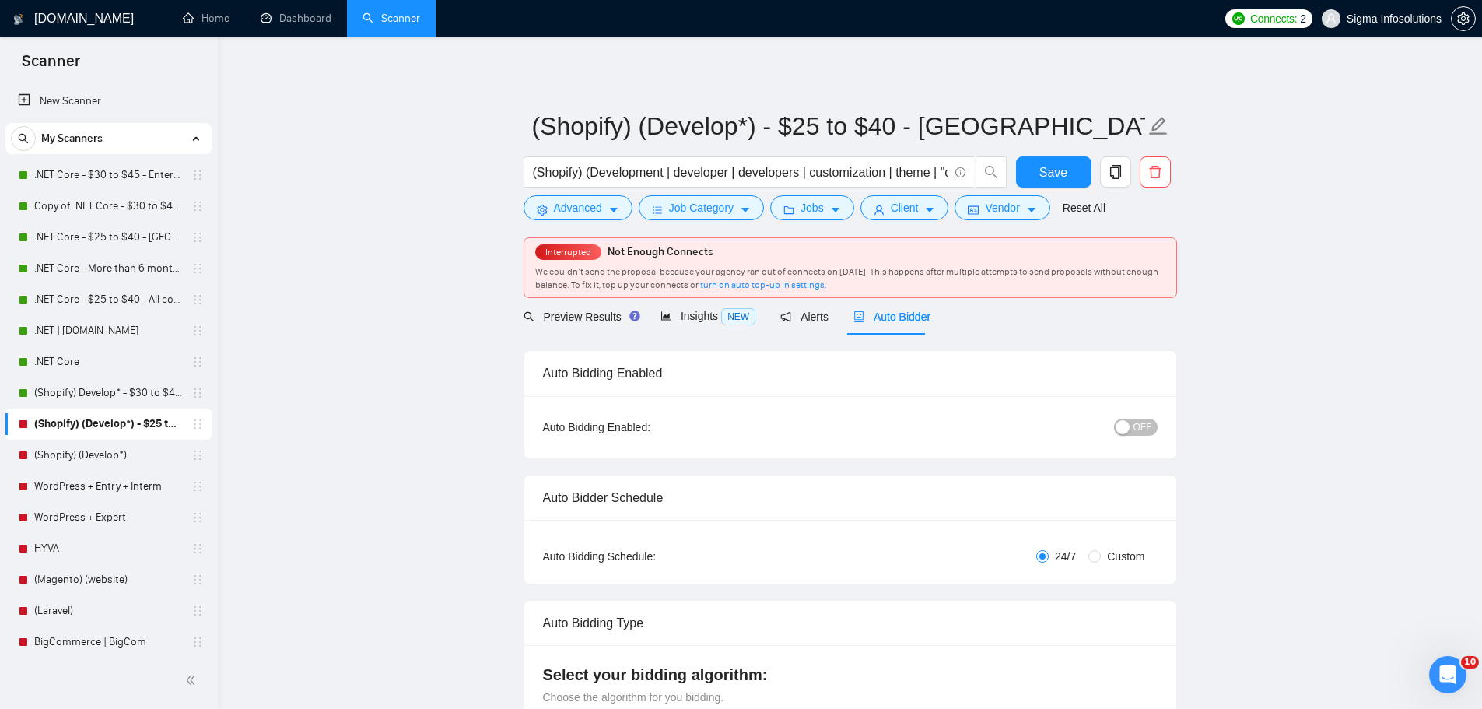
click at [1142, 426] on span "OFF" at bounding box center [1143, 427] width 19 height 17
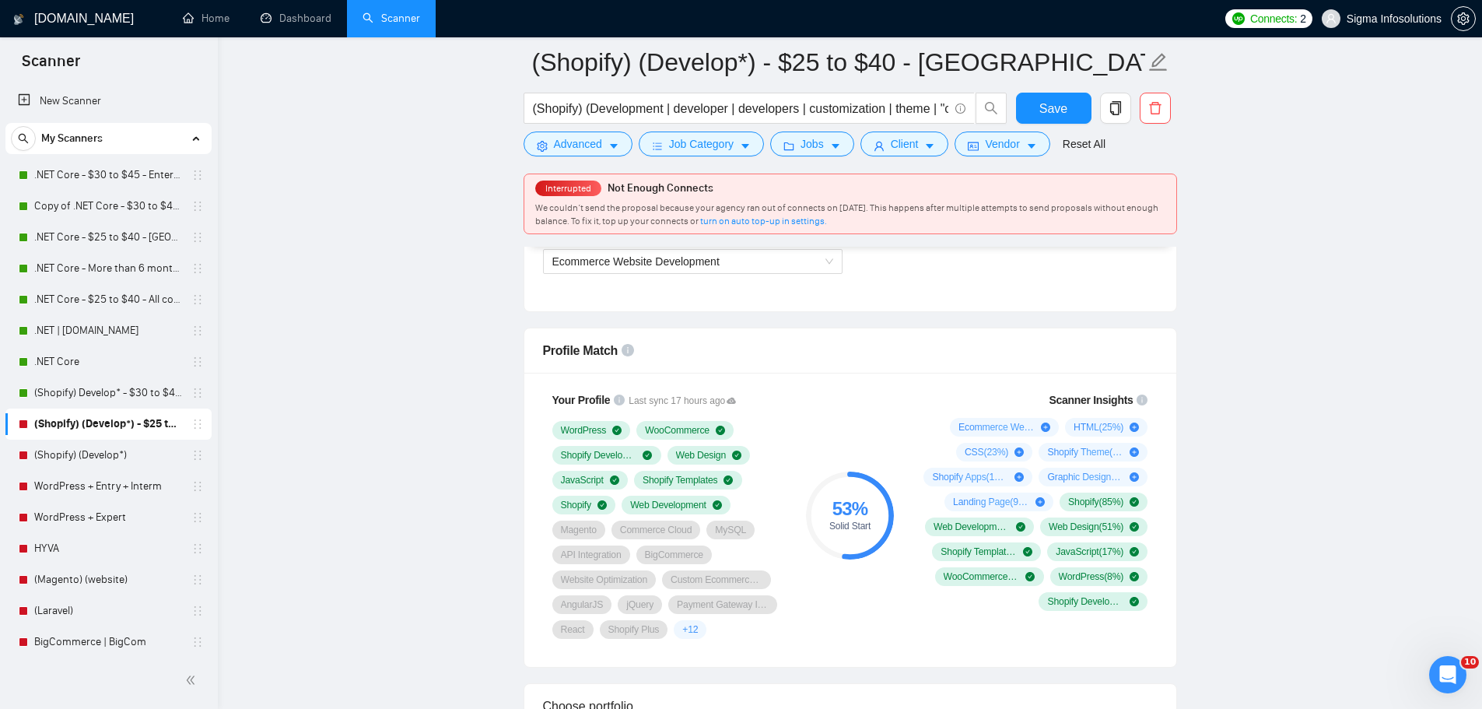
scroll to position [934, 0]
click at [713, 268] on span "Ecommerce Website Development" at bounding box center [692, 259] width 281 height 23
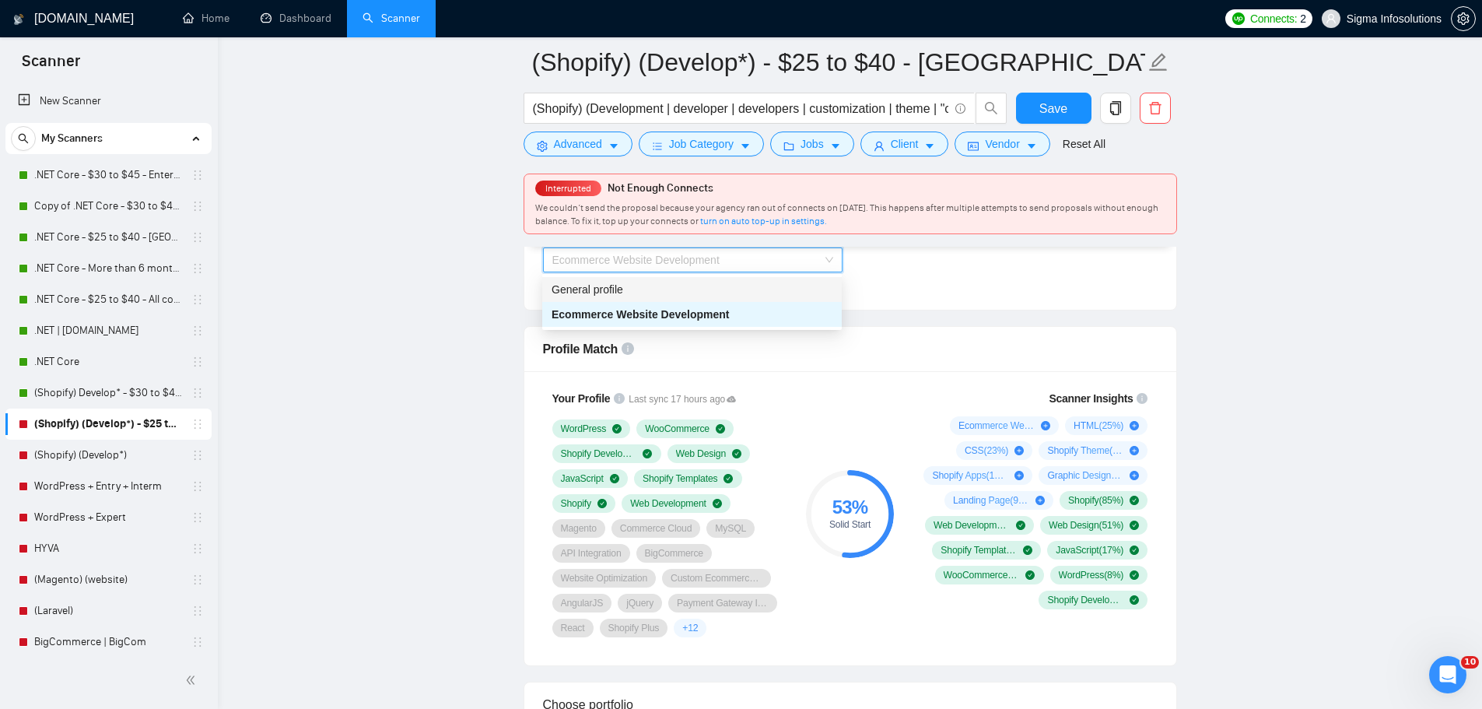
click at [625, 292] on div "General profile" at bounding box center [692, 289] width 281 height 17
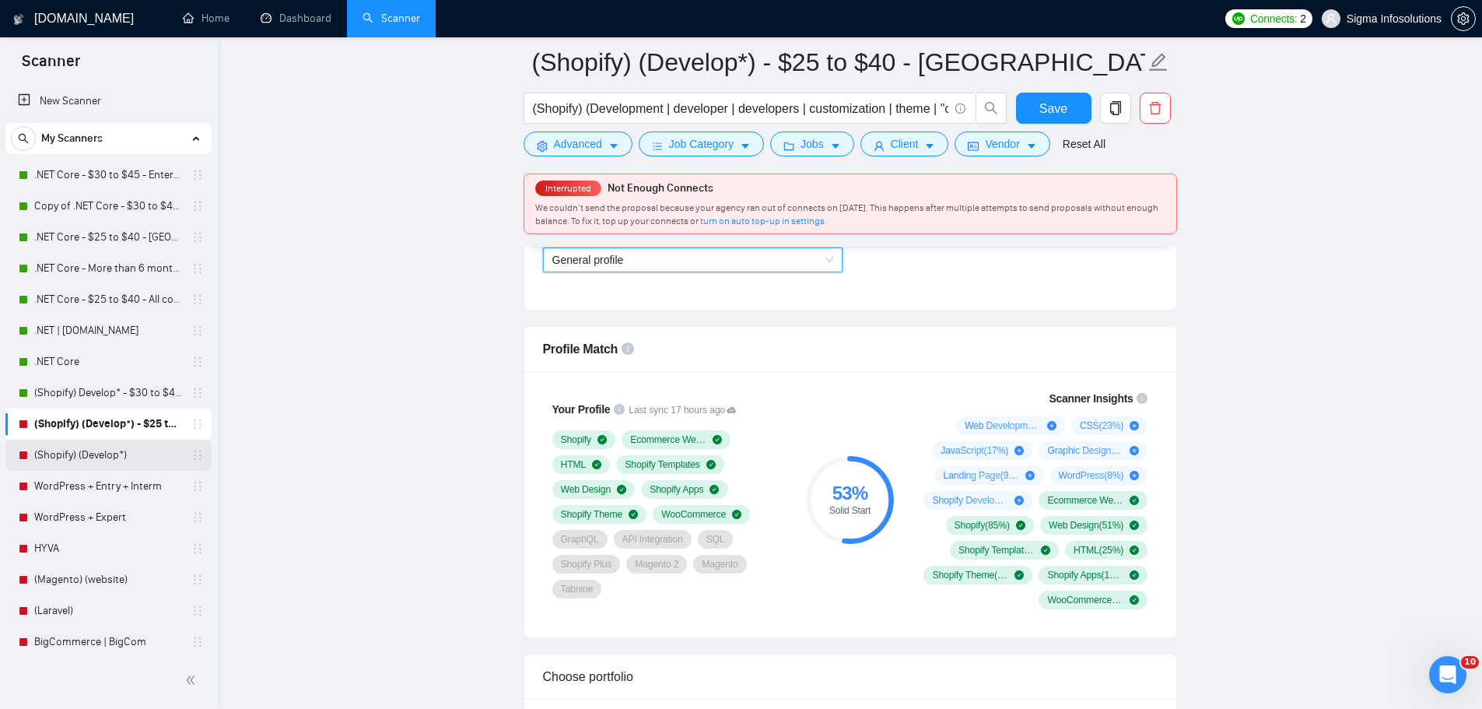
click at [80, 461] on link "(Shopify) (Develop*)" at bounding box center [108, 455] width 148 height 31
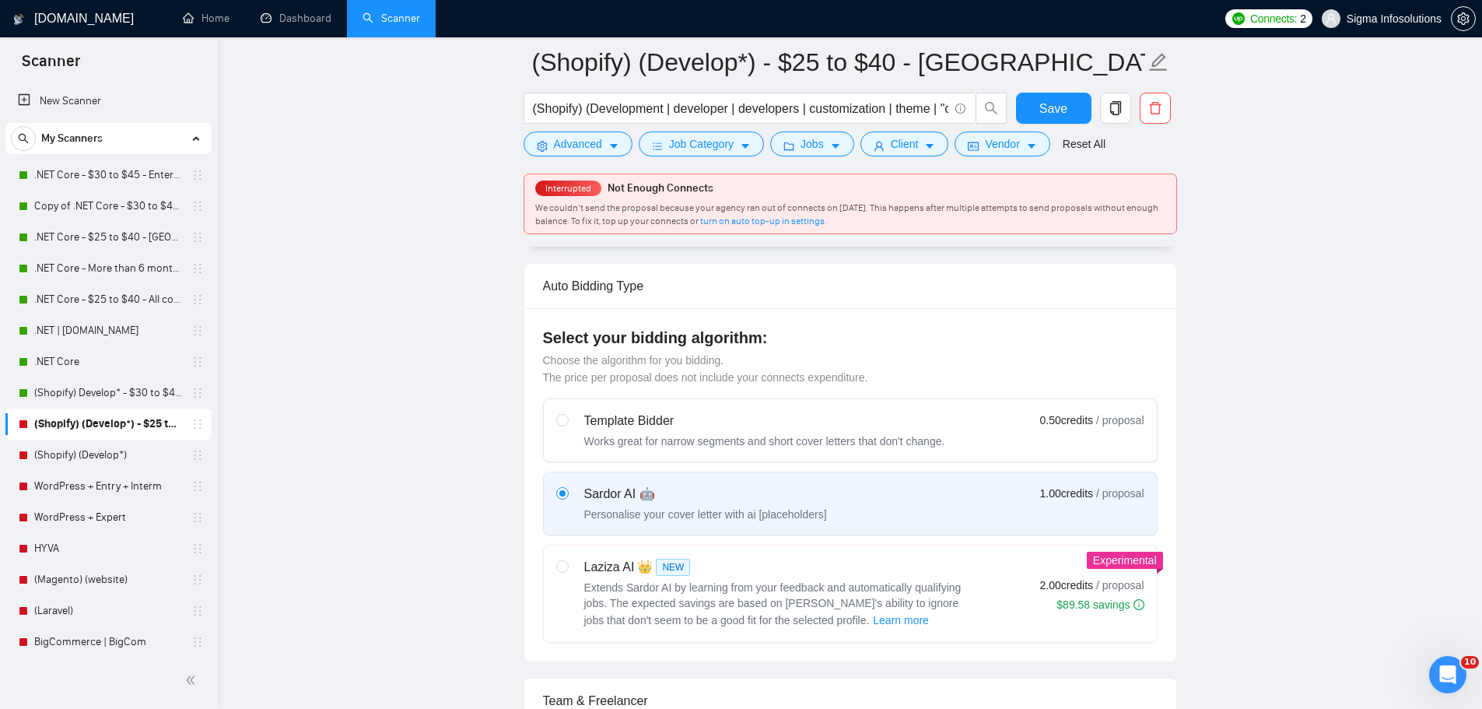
scroll to position [233, 0]
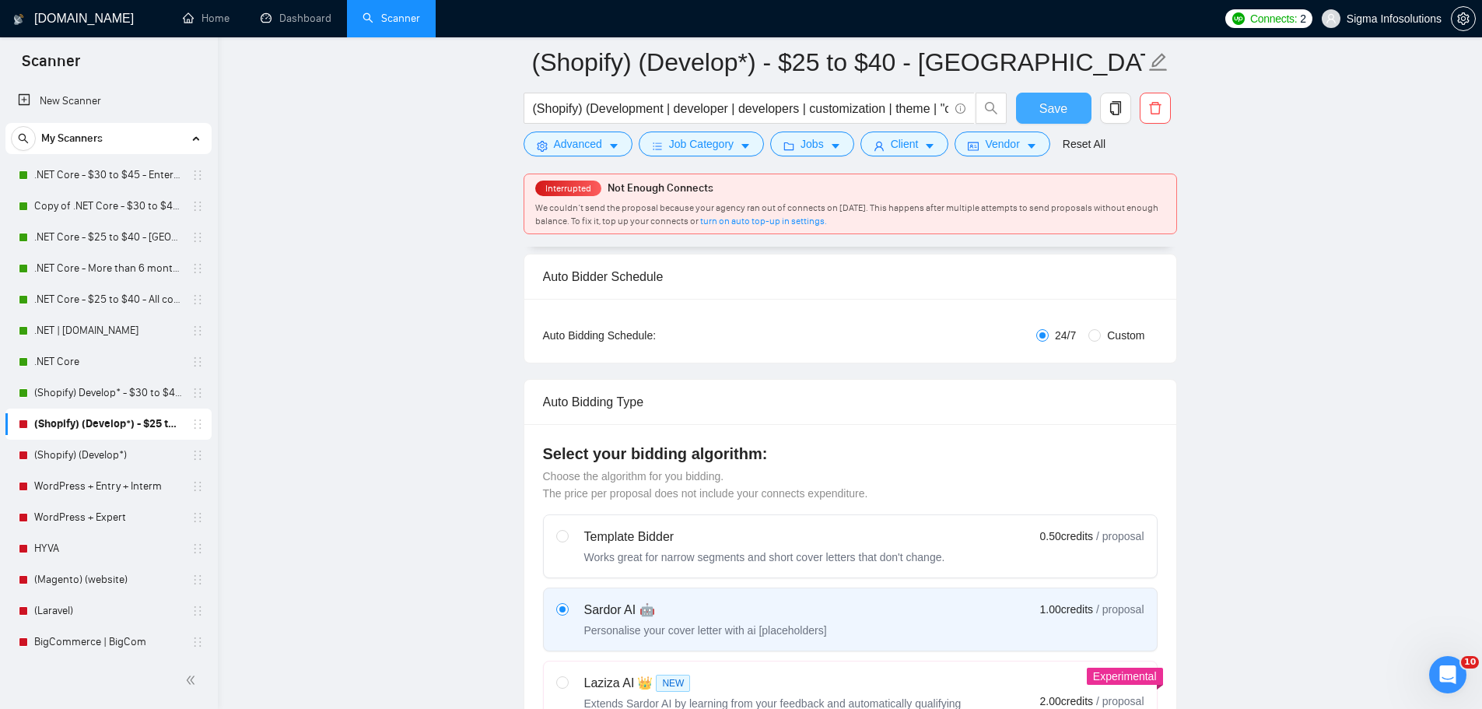
click at [1068, 98] on button "Save" at bounding box center [1053, 108] width 75 height 31
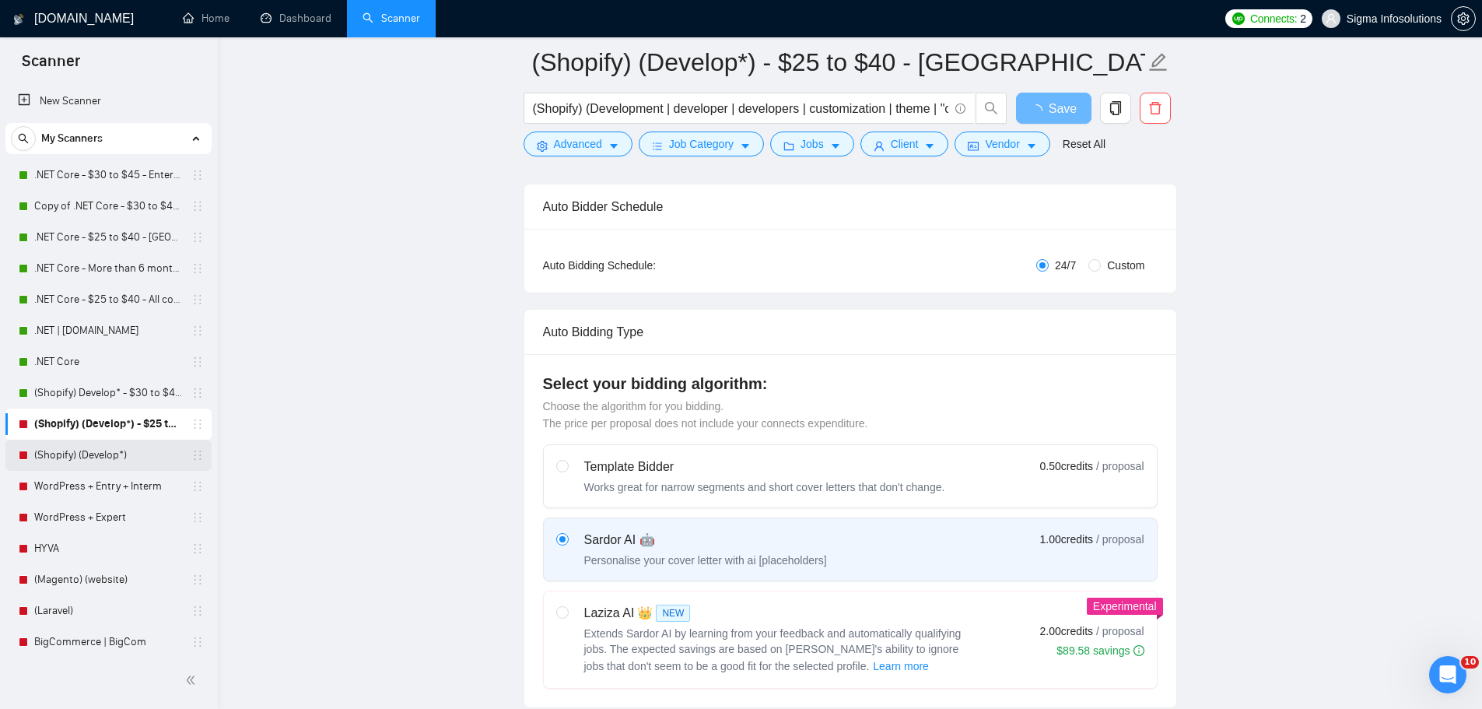
click at [77, 456] on link "(Shopify) (Develop*)" at bounding box center [108, 455] width 148 height 31
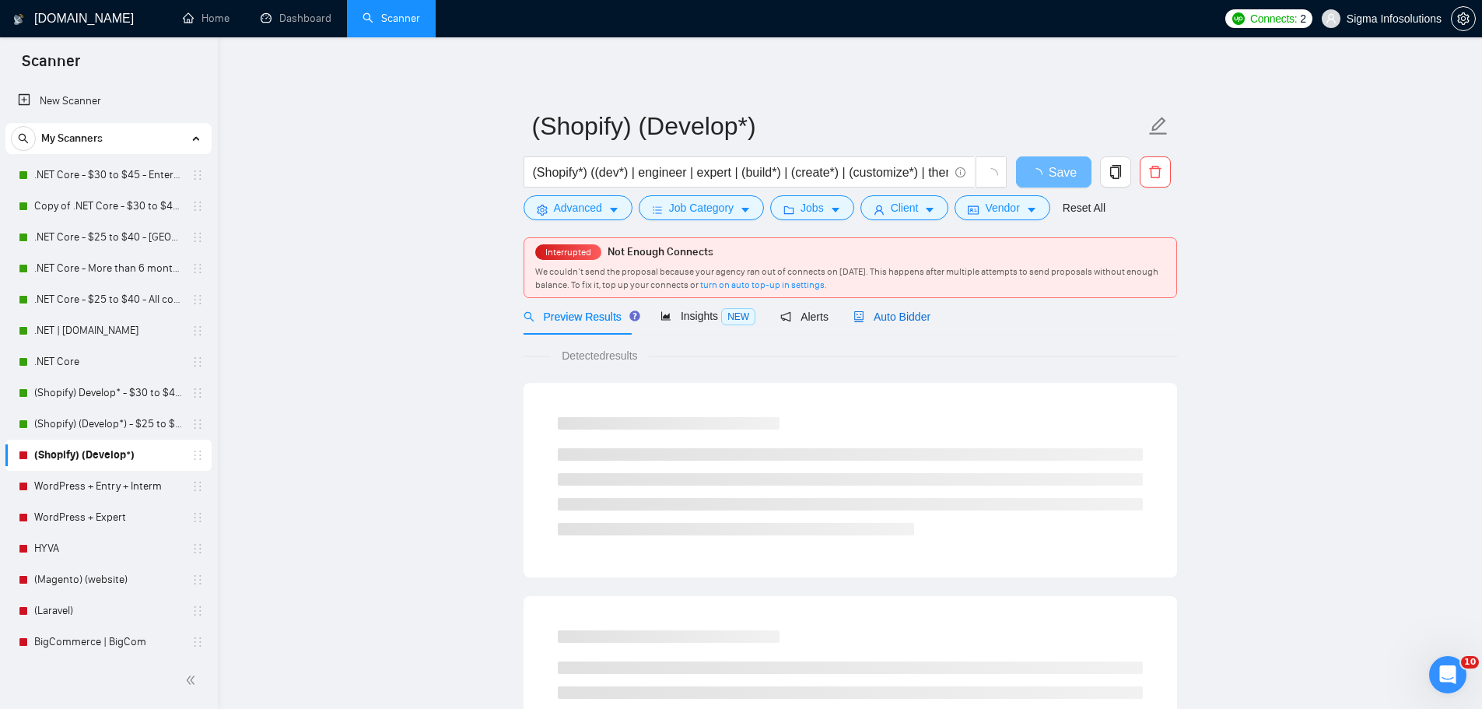
click at [890, 323] on span "Auto Bidder" at bounding box center [891, 316] width 77 height 12
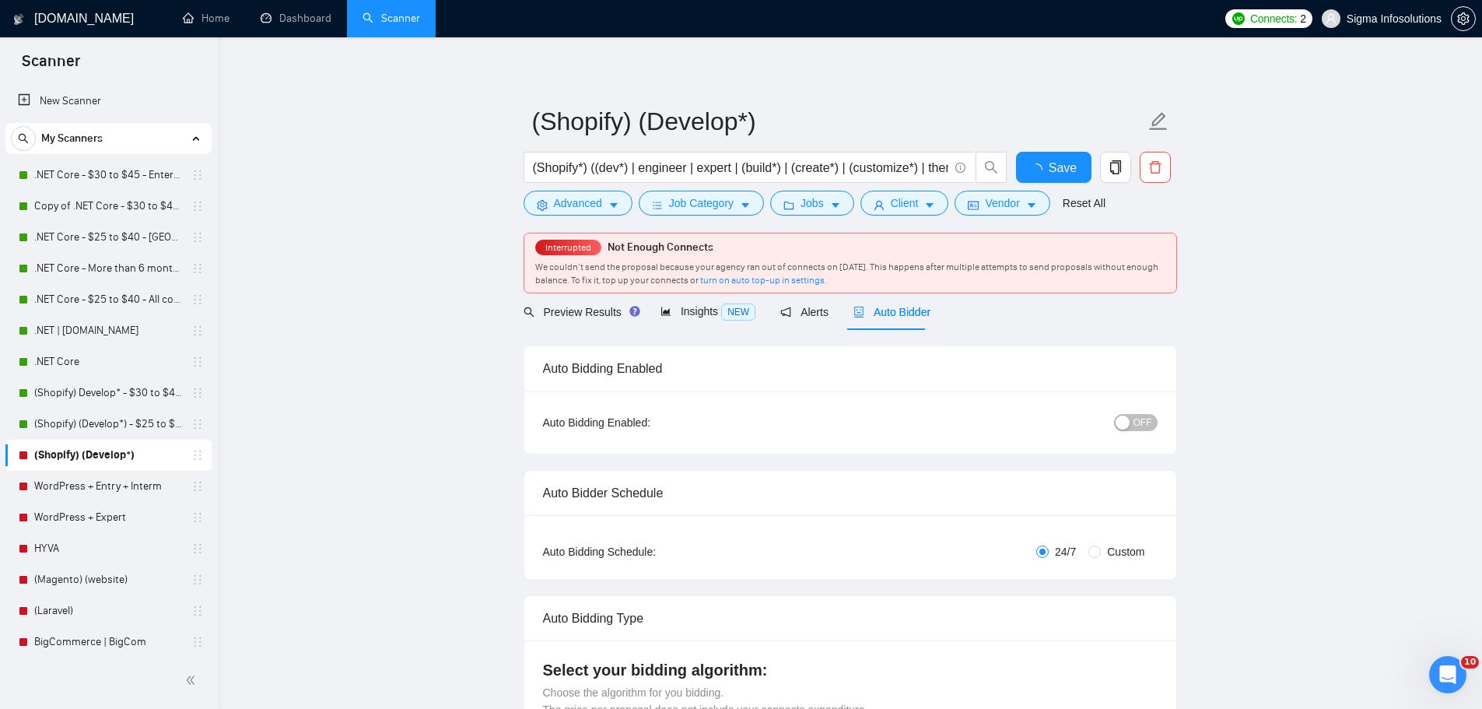
click at [1145, 414] on span "OFF" at bounding box center [1143, 422] width 19 height 17
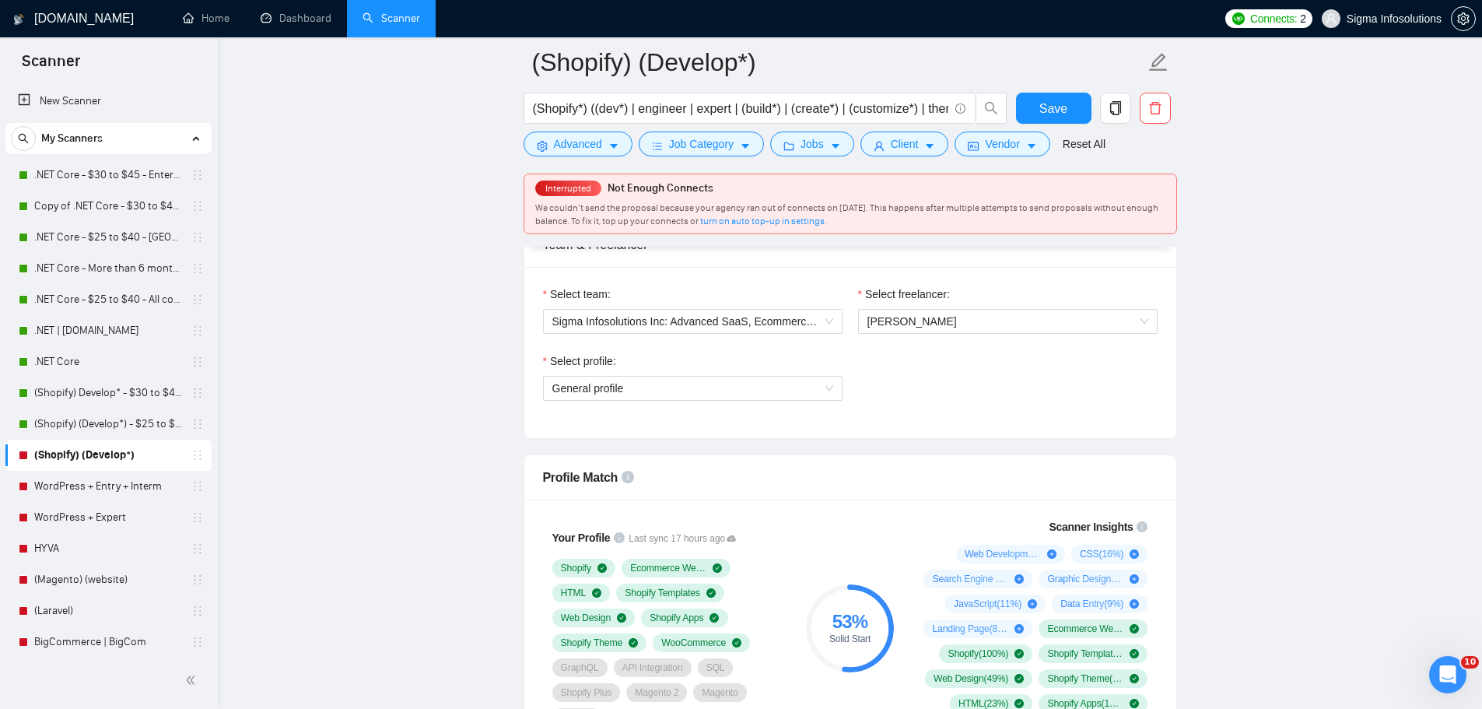
scroll to position [778, 0]
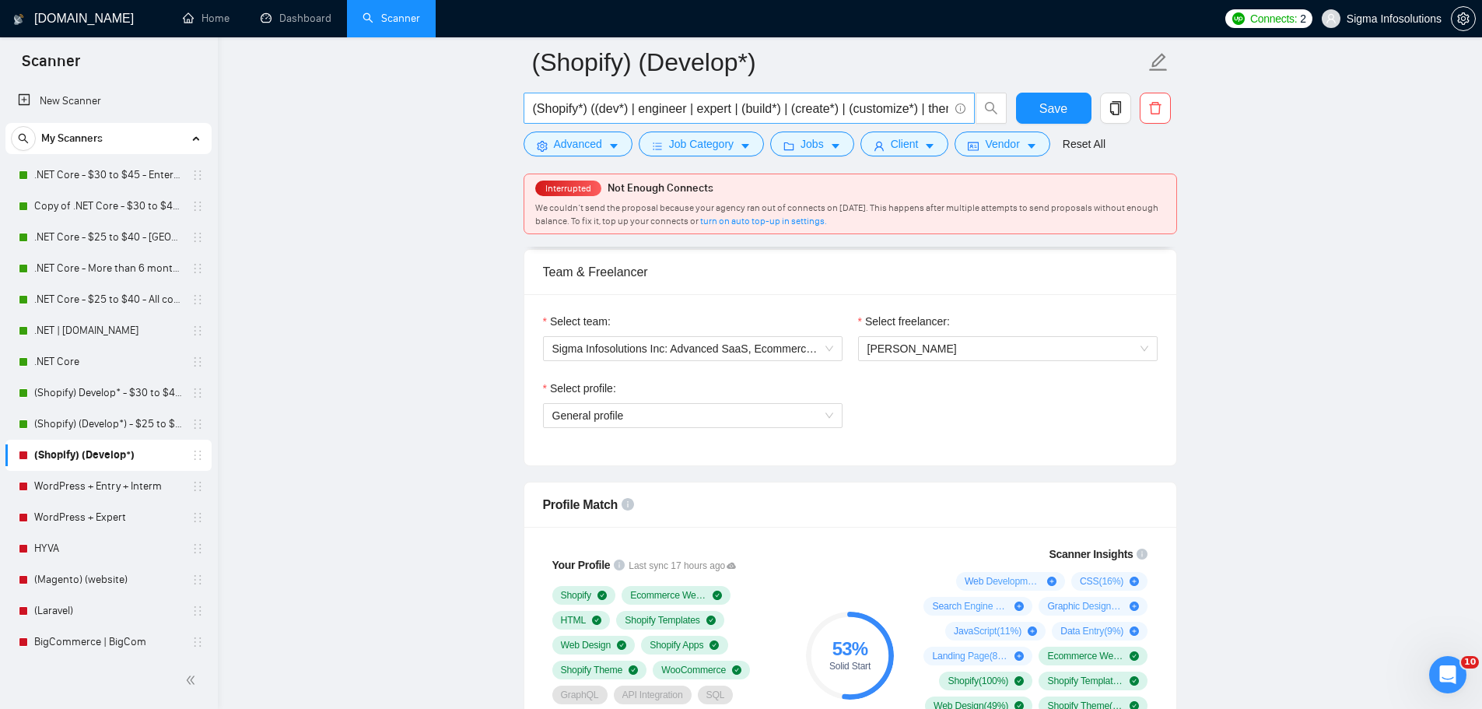
click at [742, 110] on input "(Shopify*) ((dev*) | engineer | expert | (build*) | (create*) | (customize*) | …" at bounding box center [740, 108] width 415 height 19
click at [1064, 100] on span "Save" at bounding box center [1053, 108] width 28 height 19
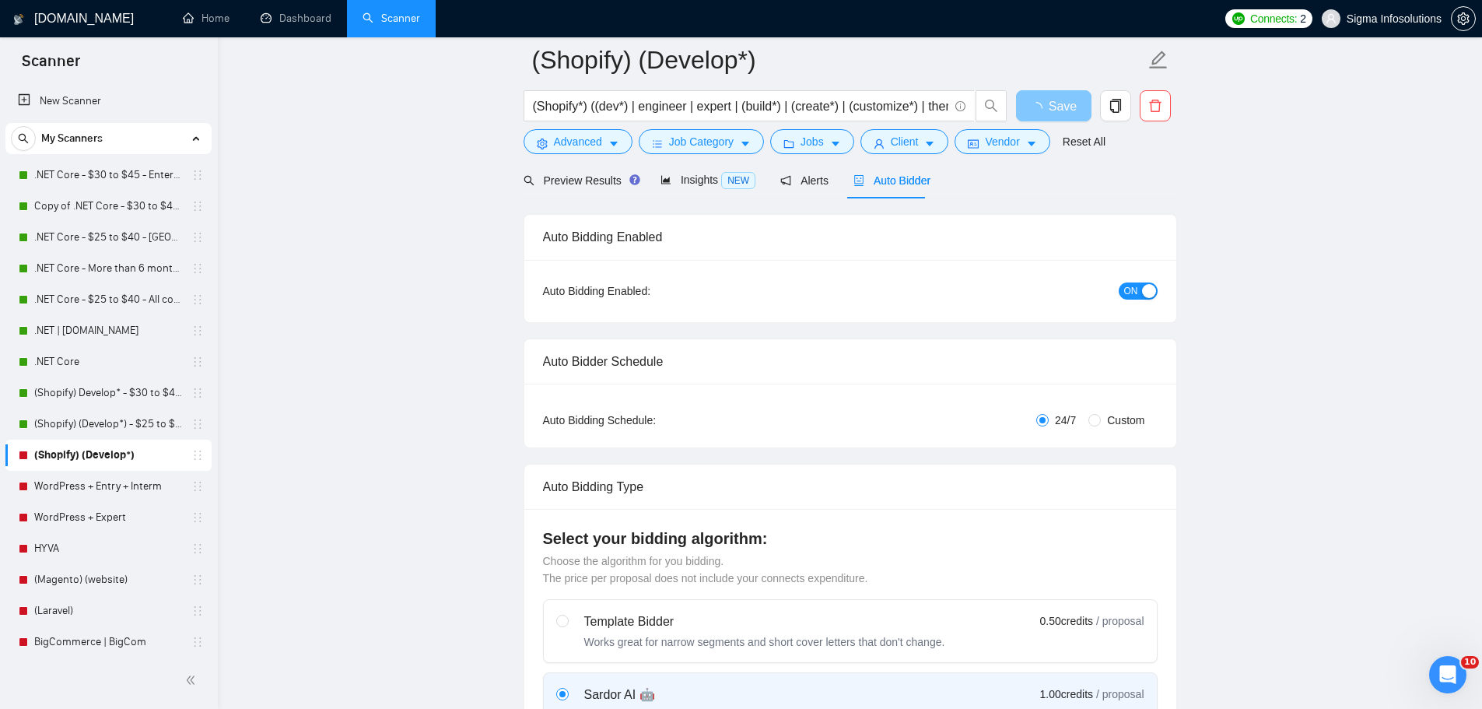
scroll to position [0, 0]
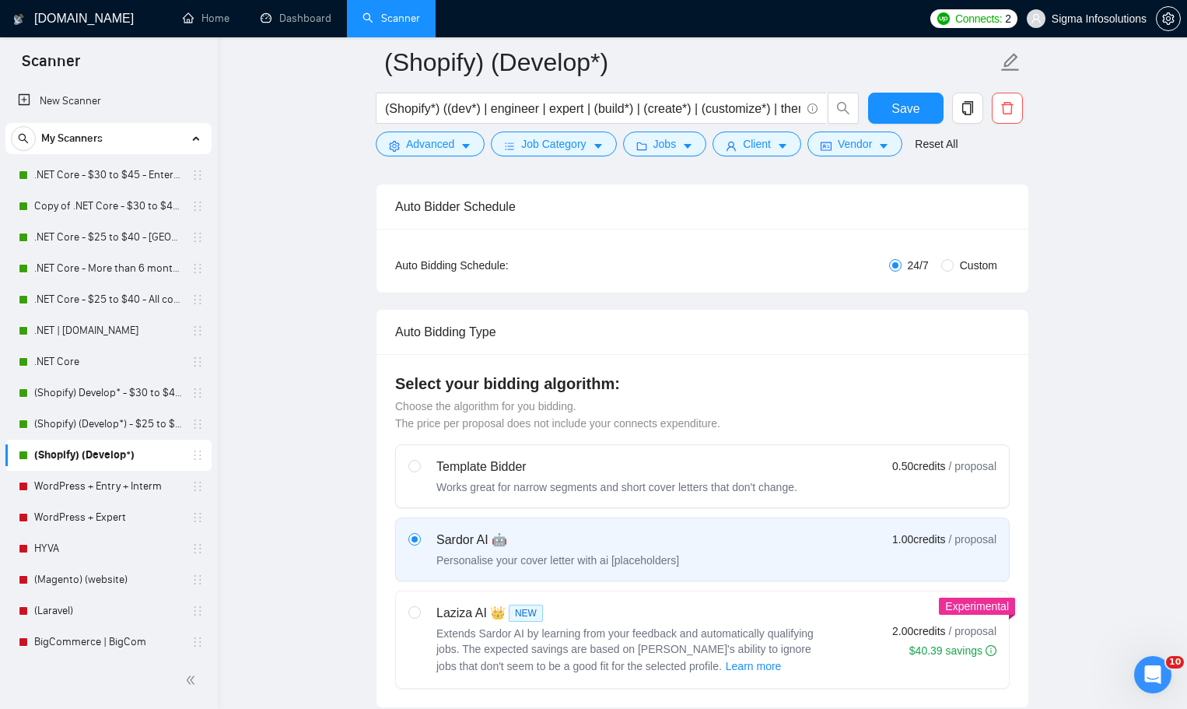
scroll to position [545, 0]
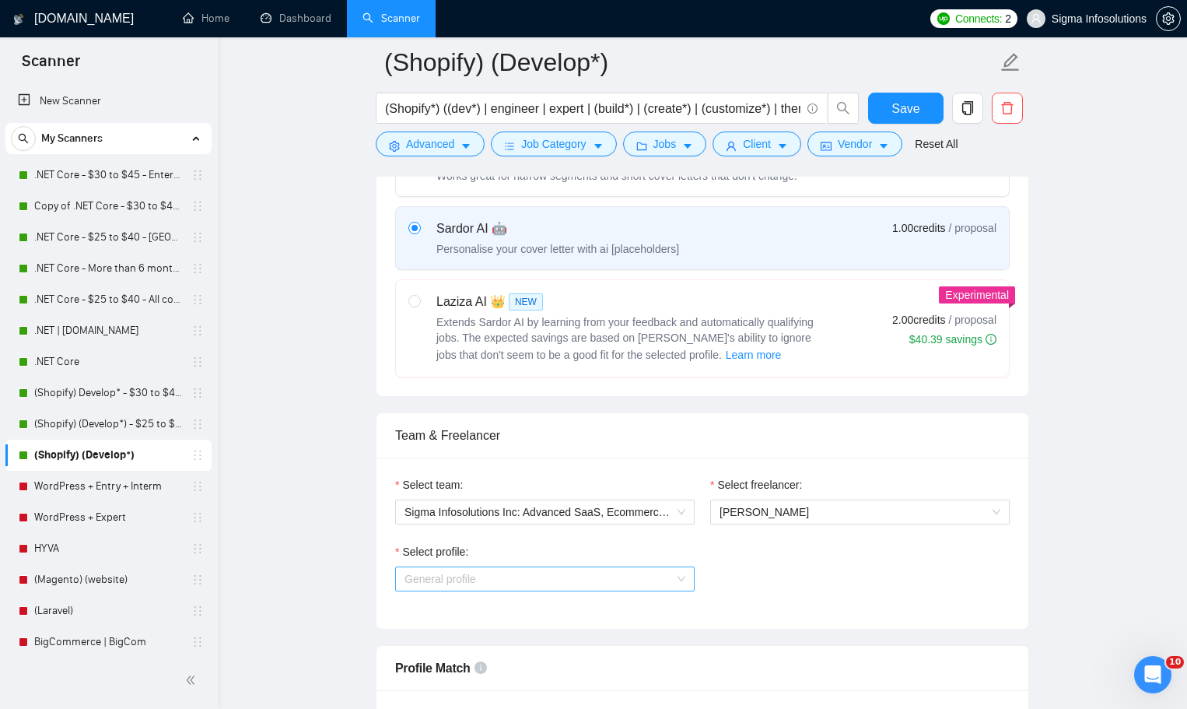
click at [500, 578] on span "General profile" at bounding box center [545, 578] width 281 height 23
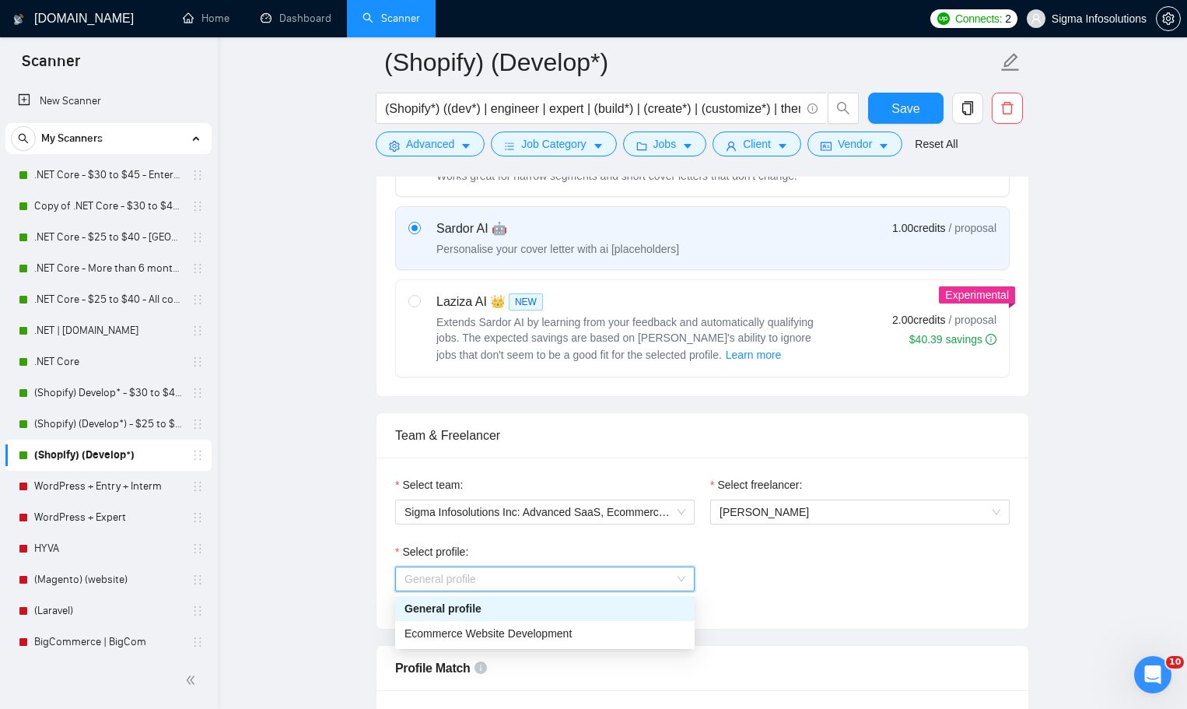
click at [500, 578] on span "General profile" at bounding box center [545, 578] width 281 height 23
